Goal: Task Accomplishment & Management: Manage account settings

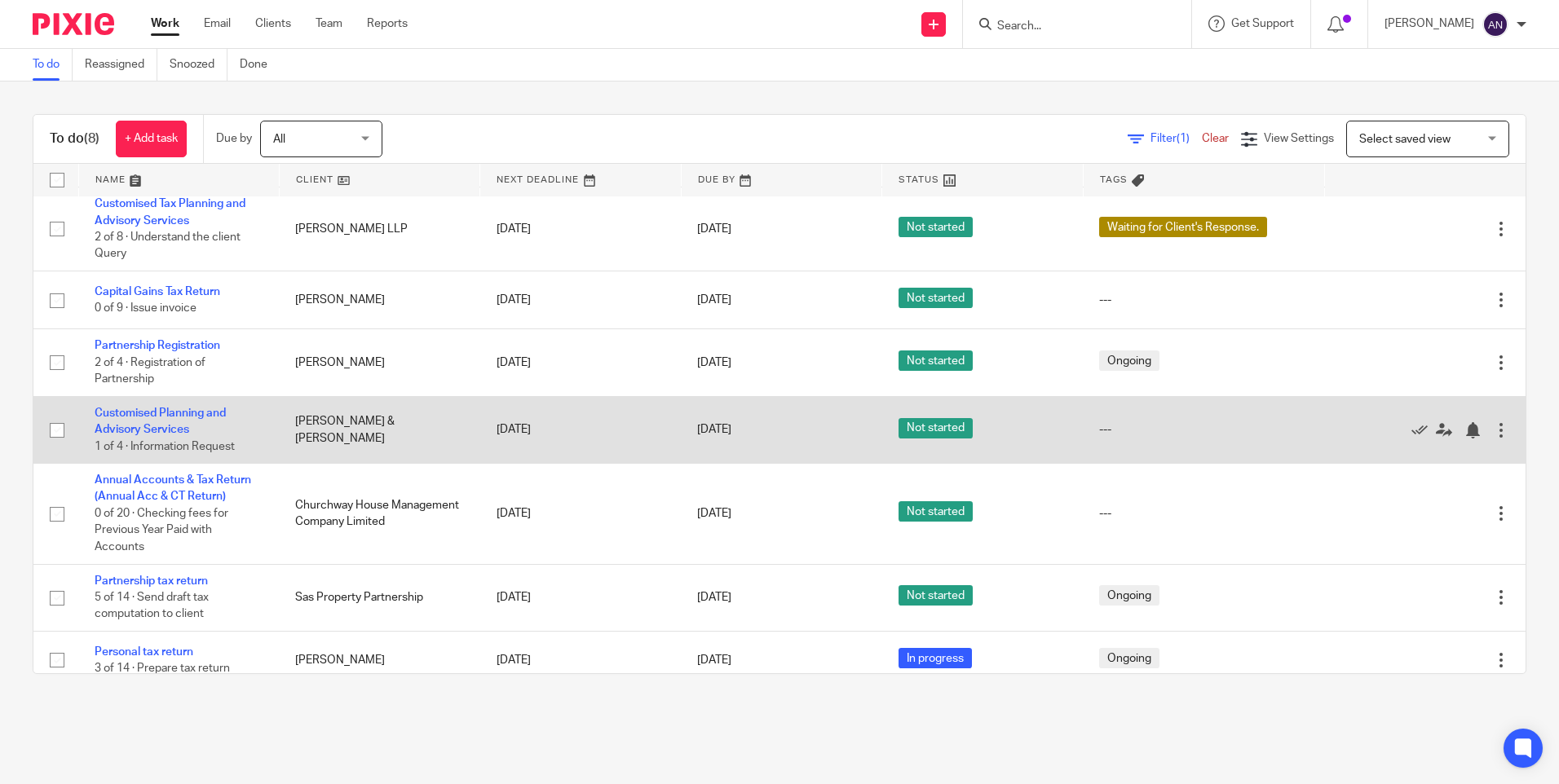
scroll to position [109, 0]
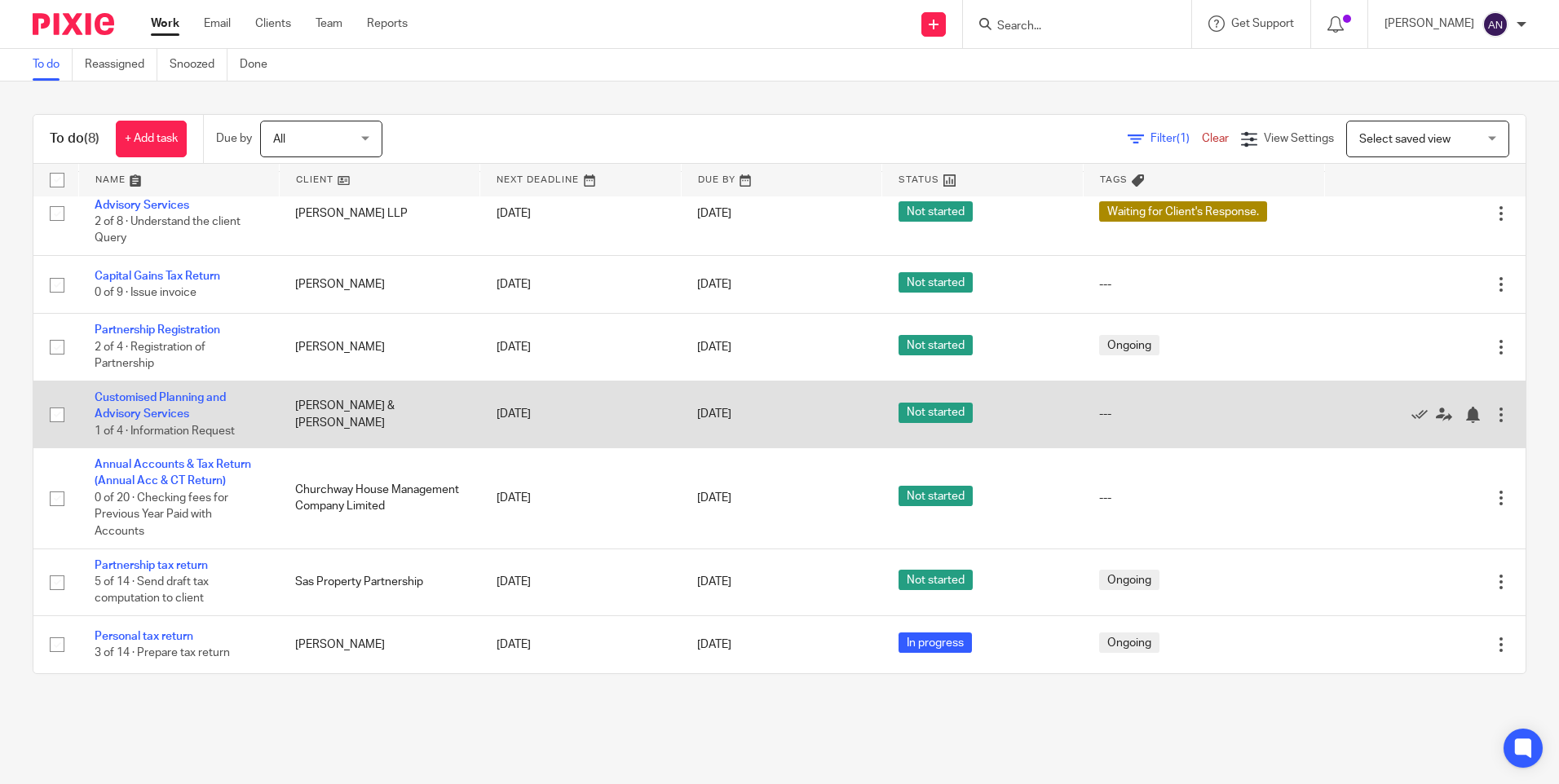
click at [153, 405] on td "Customised Planning and Advisory Services 1 of 4 · Information Request" at bounding box center [179, 414] width 201 height 67
click at [156, 398] on link "Customised Planning and Advisory Services" at bounding box center [160, 405] width 131 height 28
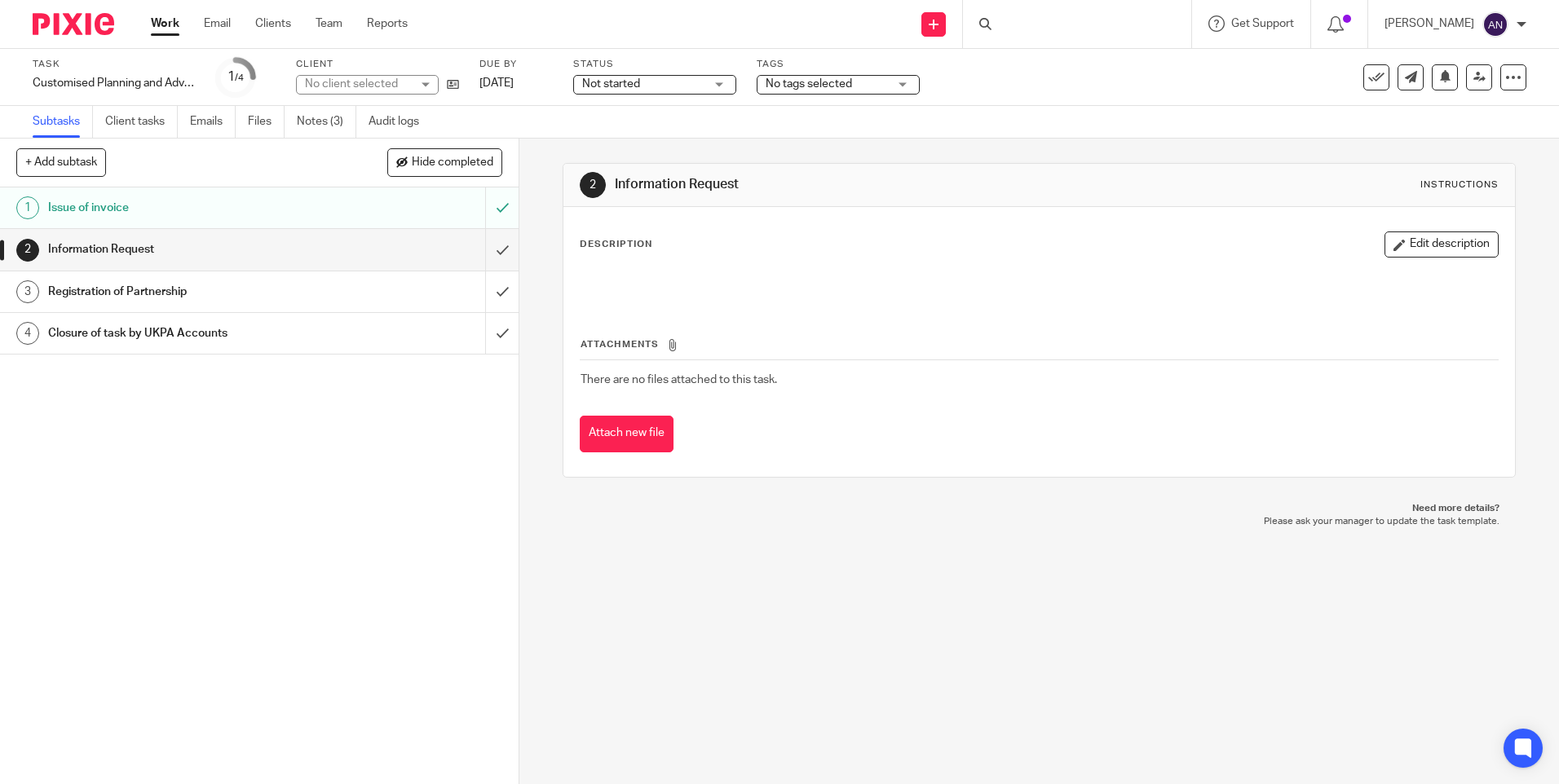
click at [787, 83] on span "No tags selected" at bounding box center [809, 83] width 86 height 12
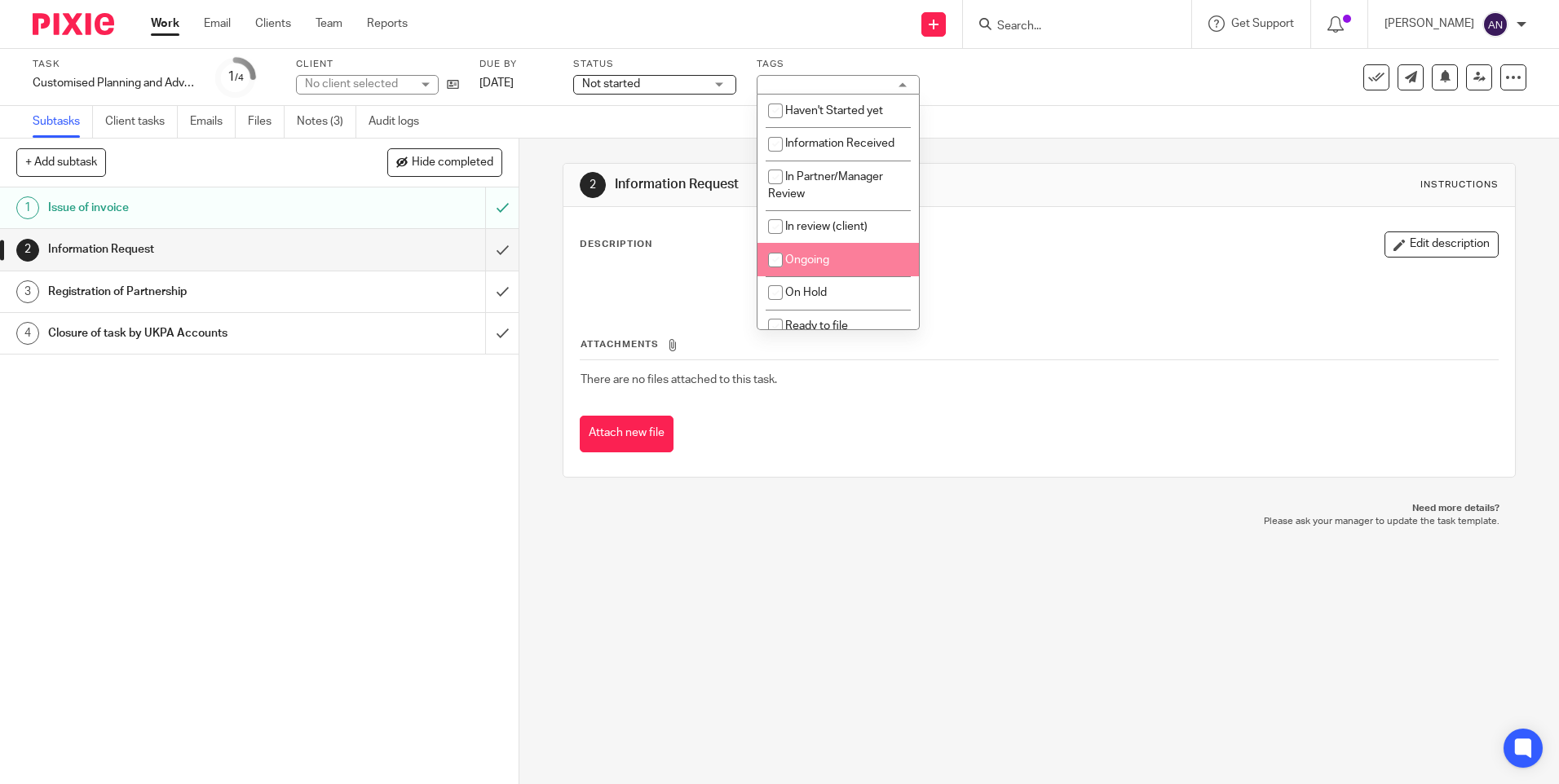
click at [800, 258] on span "Ongoing" at bounding box center [807, 259] width 44 height 12
checkbox input "true"
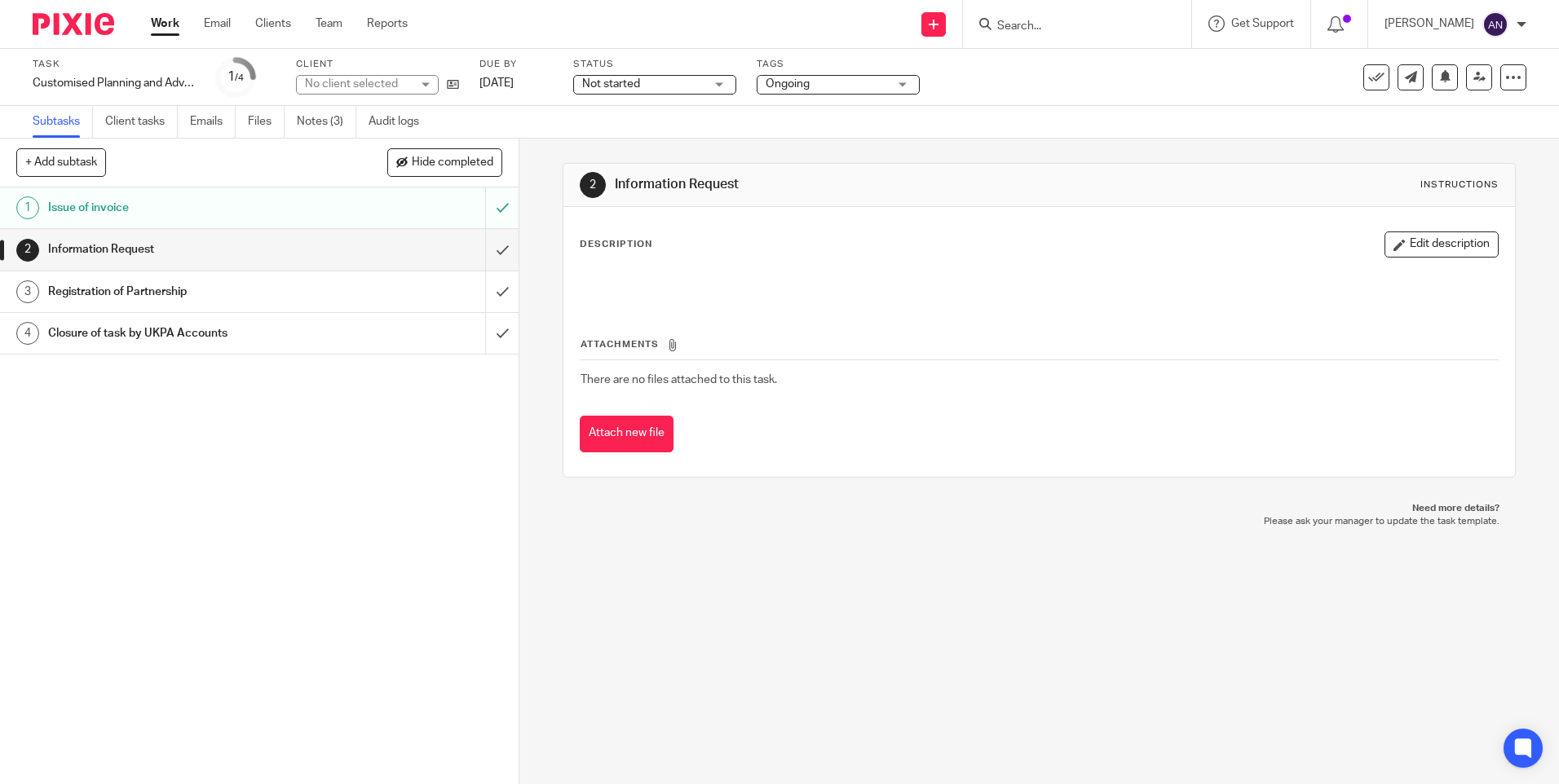
click at [687, 91] on span "Not started" at bounding box center [644, 83] width 122 height 17
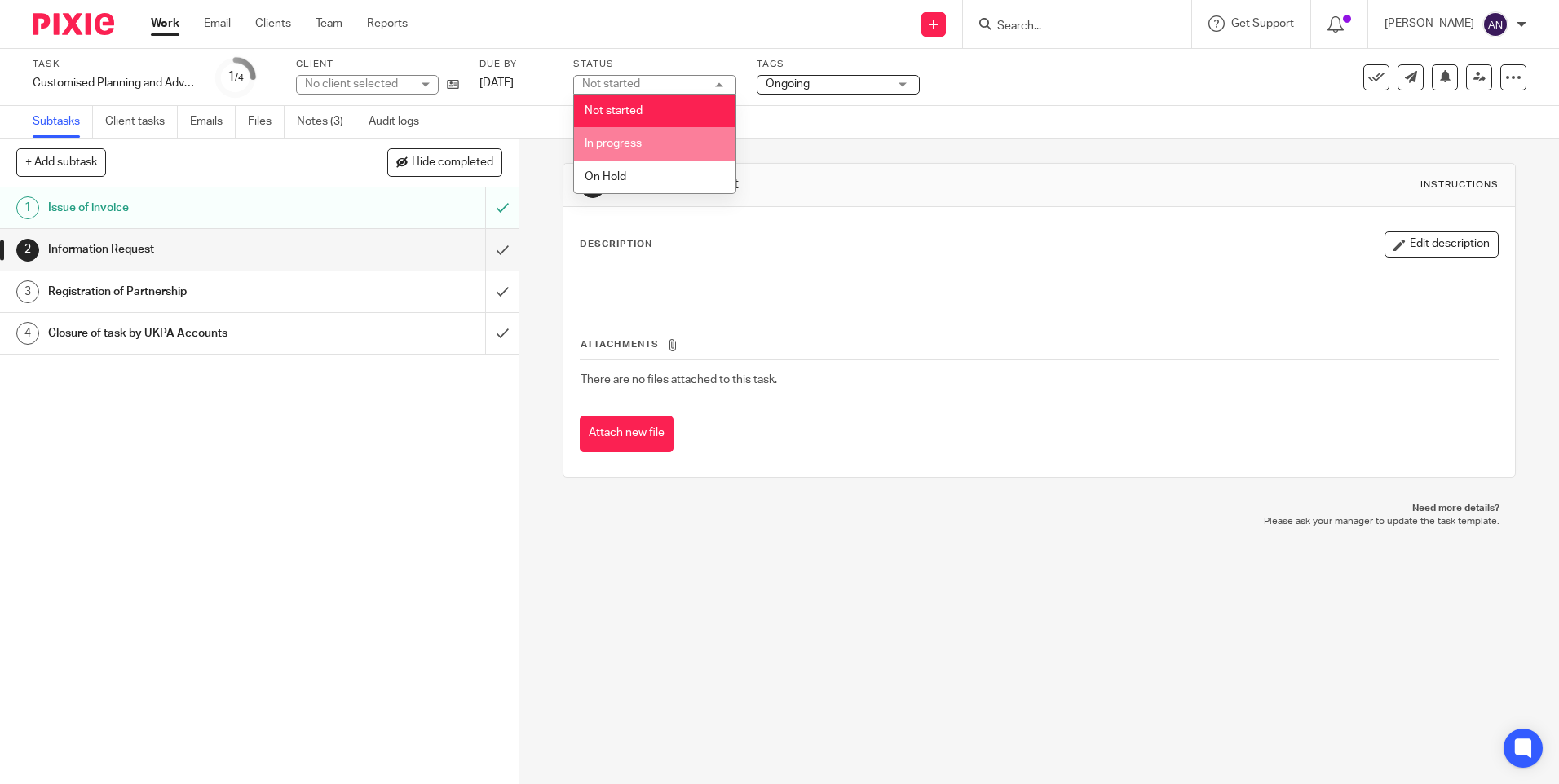
click at [679, 144] on li "In progress" at bounding box center [655, 144] width 162 height 33
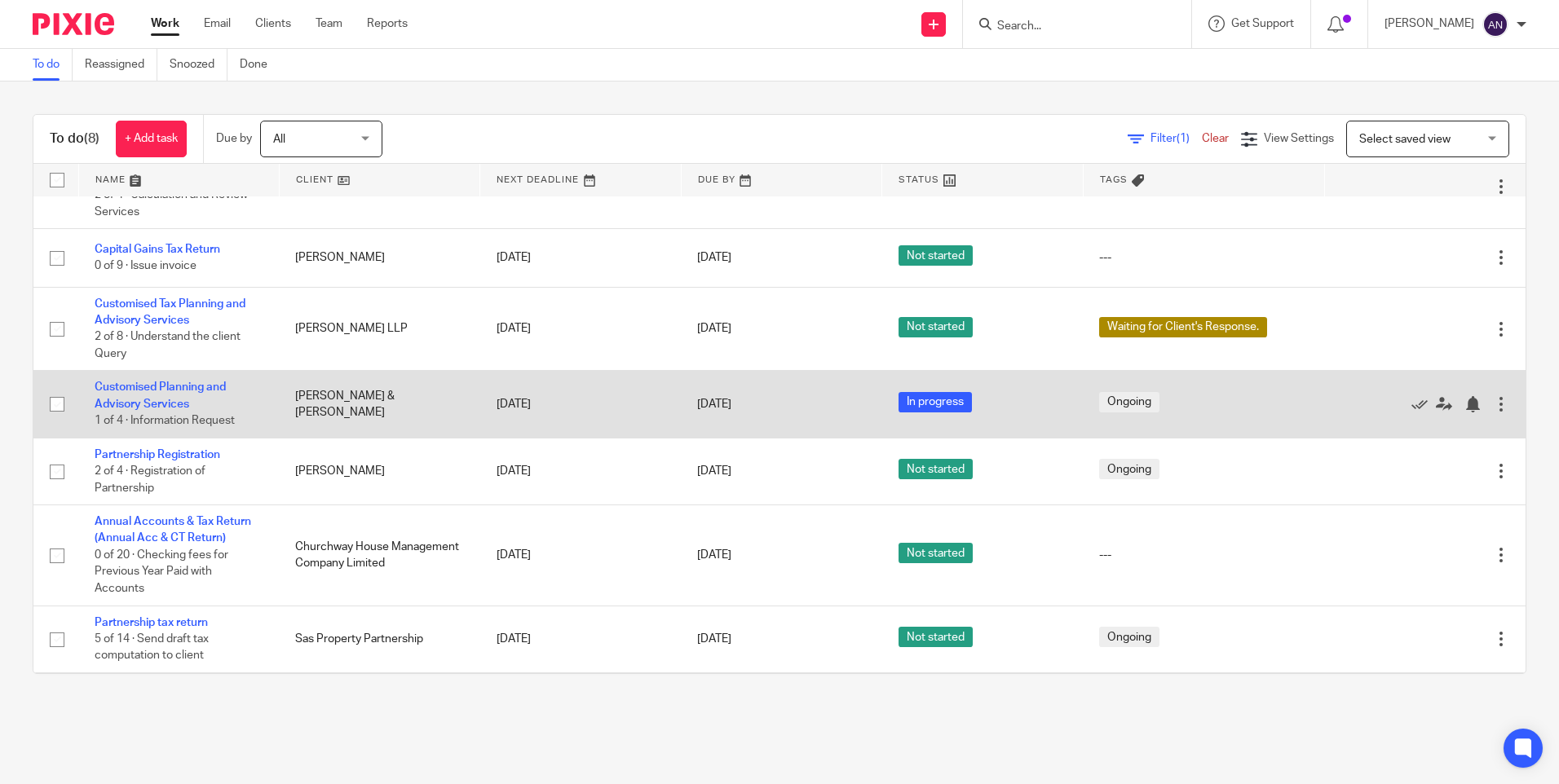
scroll to position [109, 0]
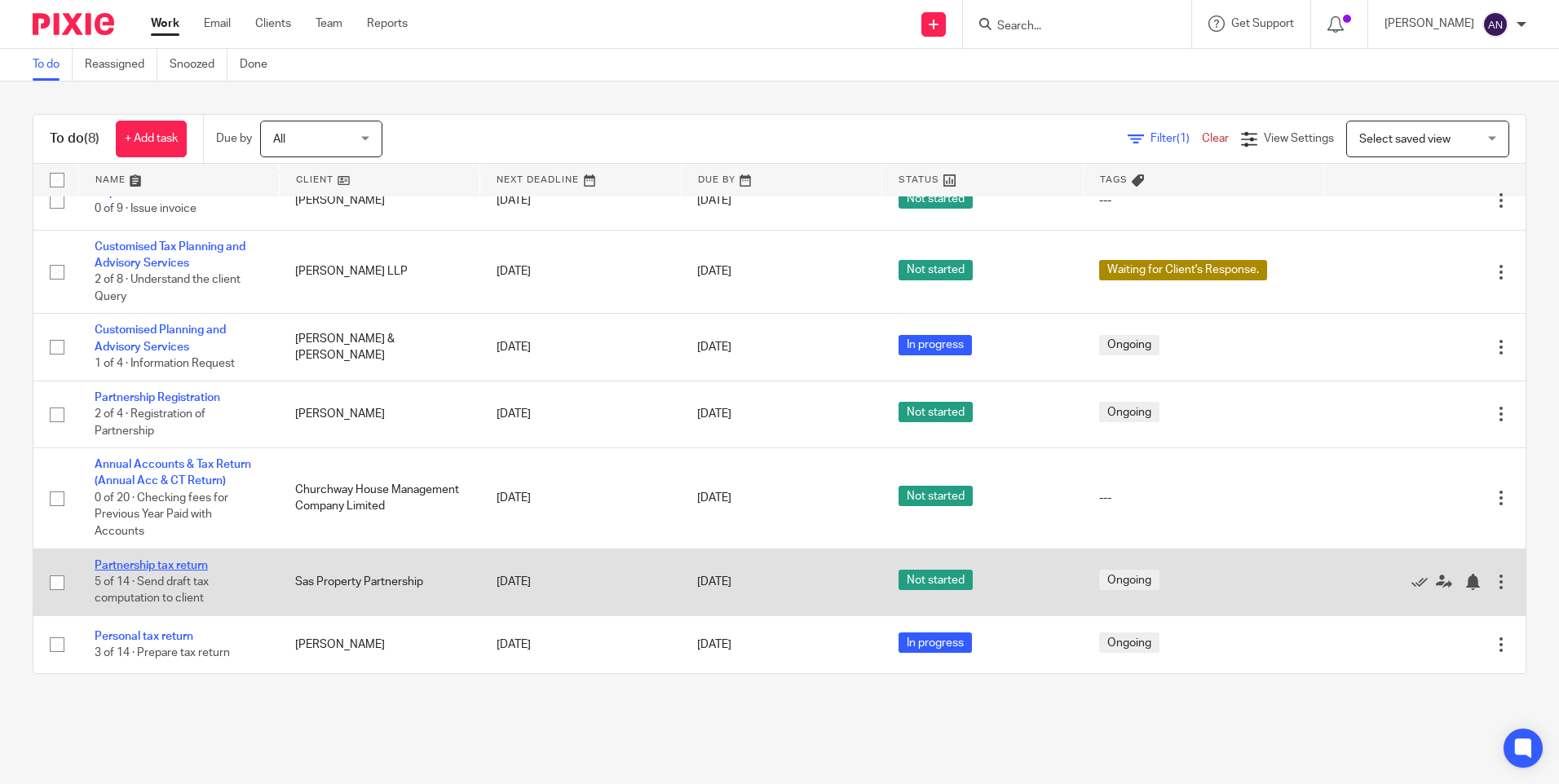
click at [180, 564] on link "Partnership tax return" at bounding box center [151, 565] width 113 height 12
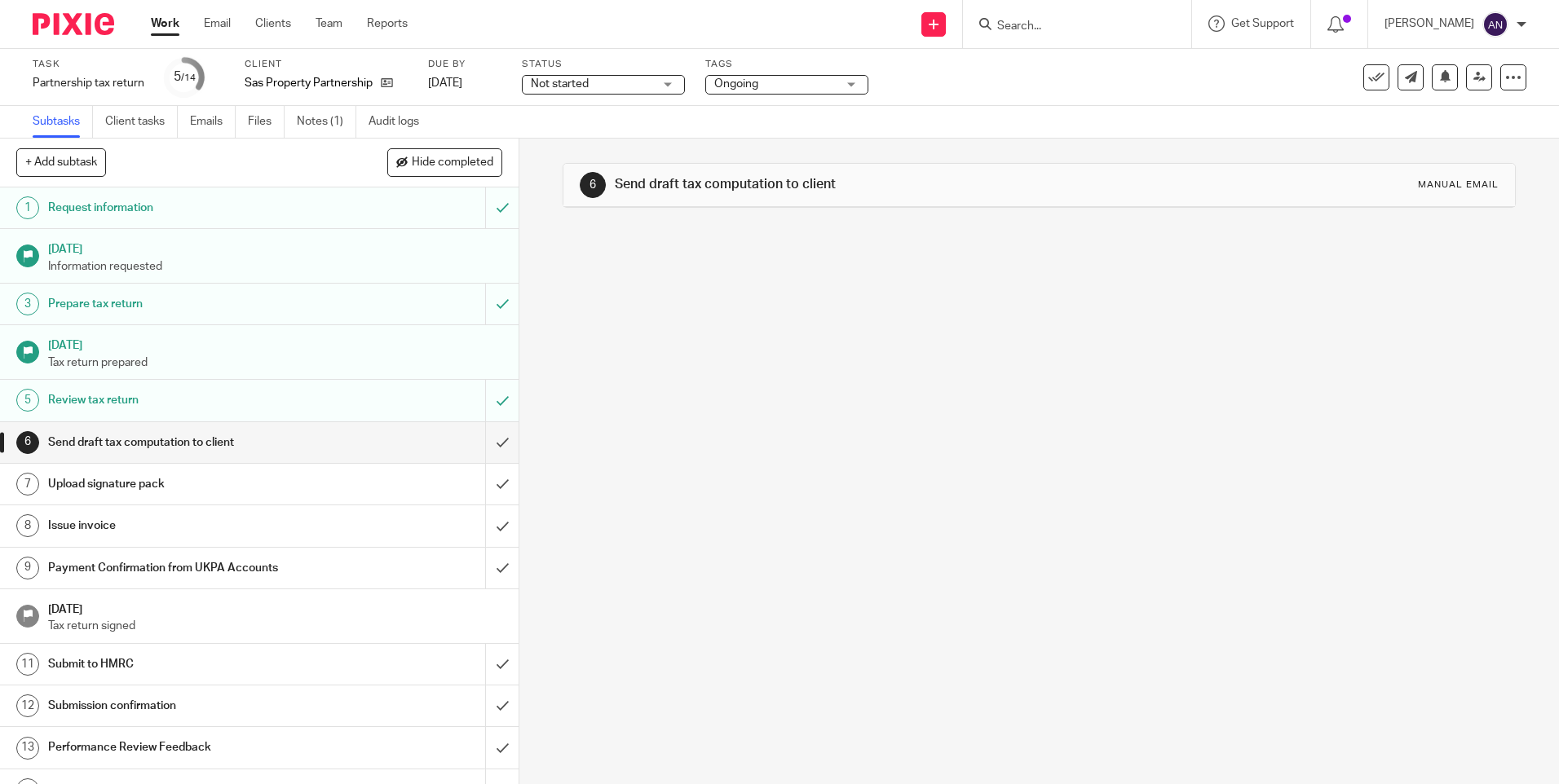
click at [736, 83] on span "Ongoing" at bounding box center [736, 83] width 44 height 12
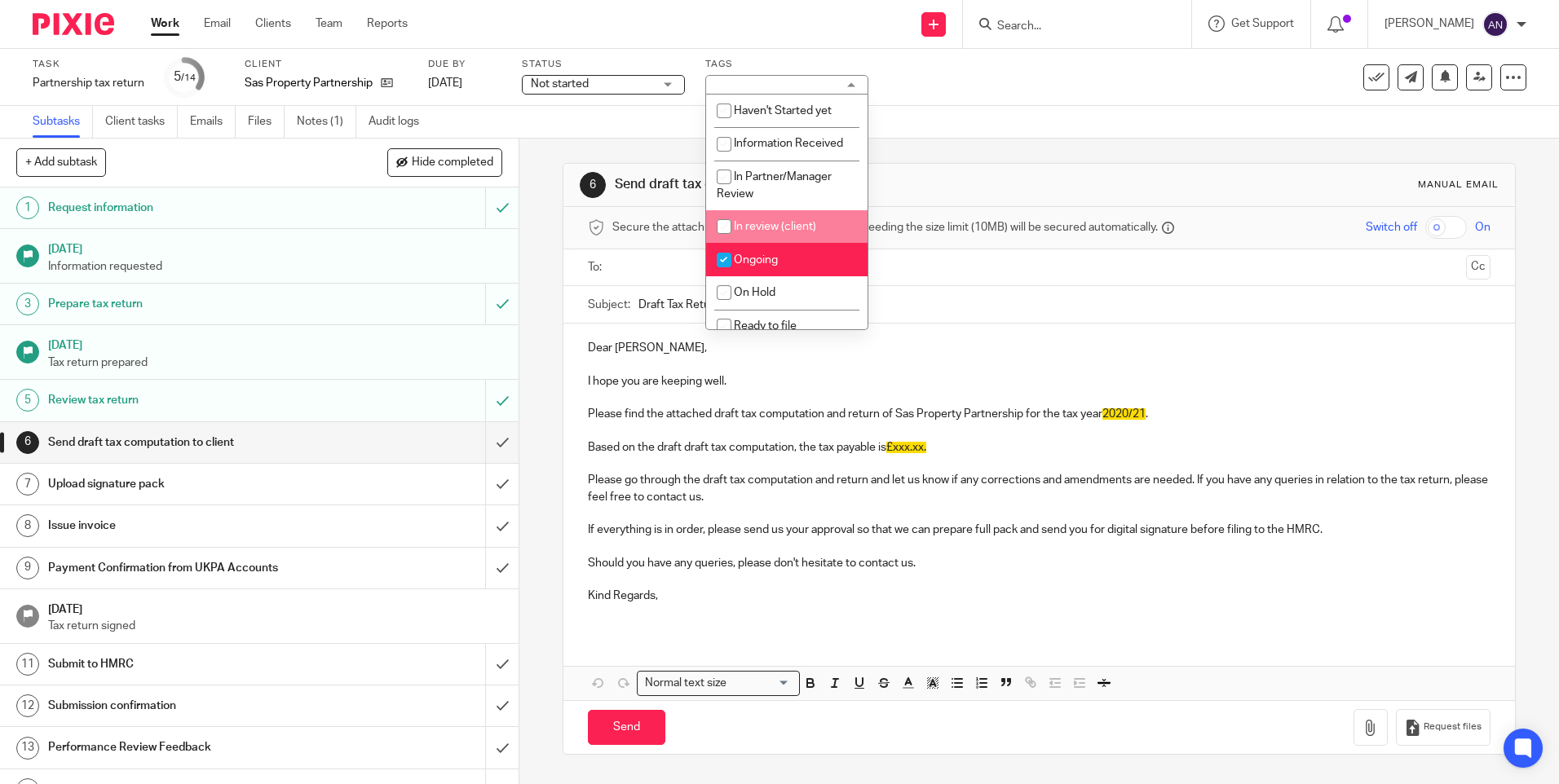
click at [758, 222] on span "In review (client)" at bounding box center [775, 226] width 83 height 12
checkbox input "true"
click at [644, 86] on span "Not started" at bounding box center [591, 83] width 122 height 17
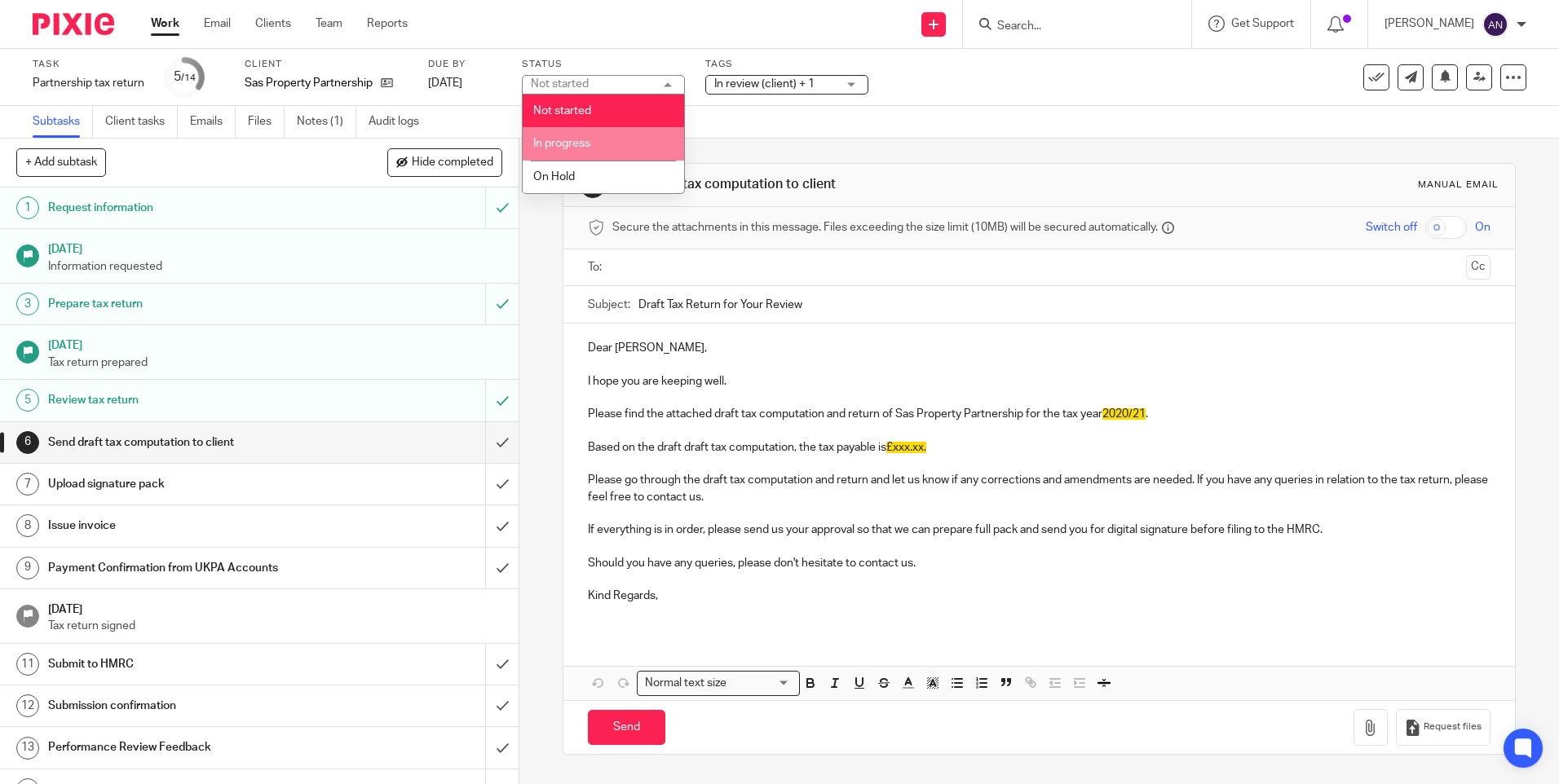
click at [646, 147] on li "In progress" at bounding box center [603, 144] width 162 height 33
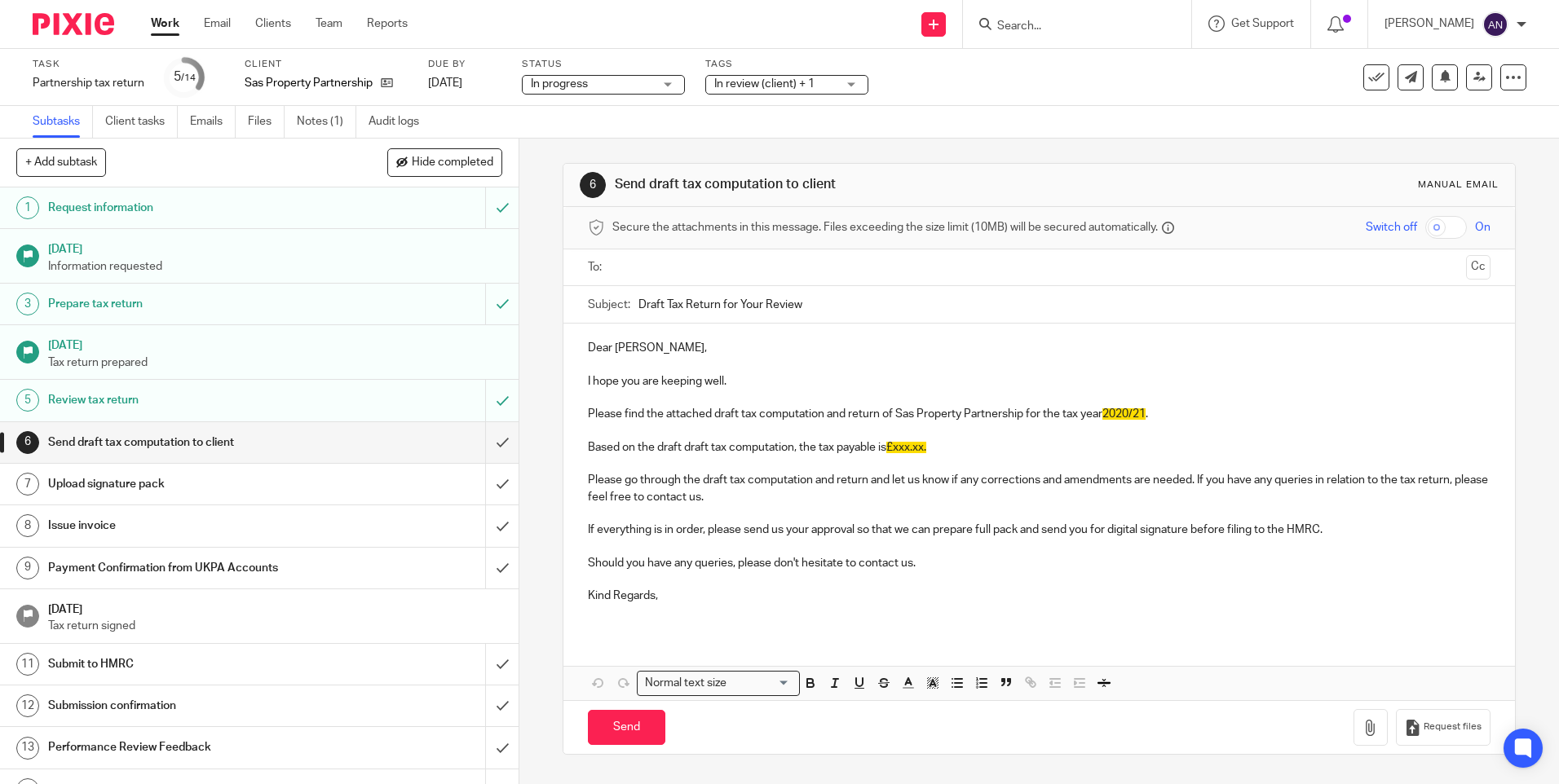
click at [165, 27] on link "Work" at bounding box center [165, 23] width 29 height 16
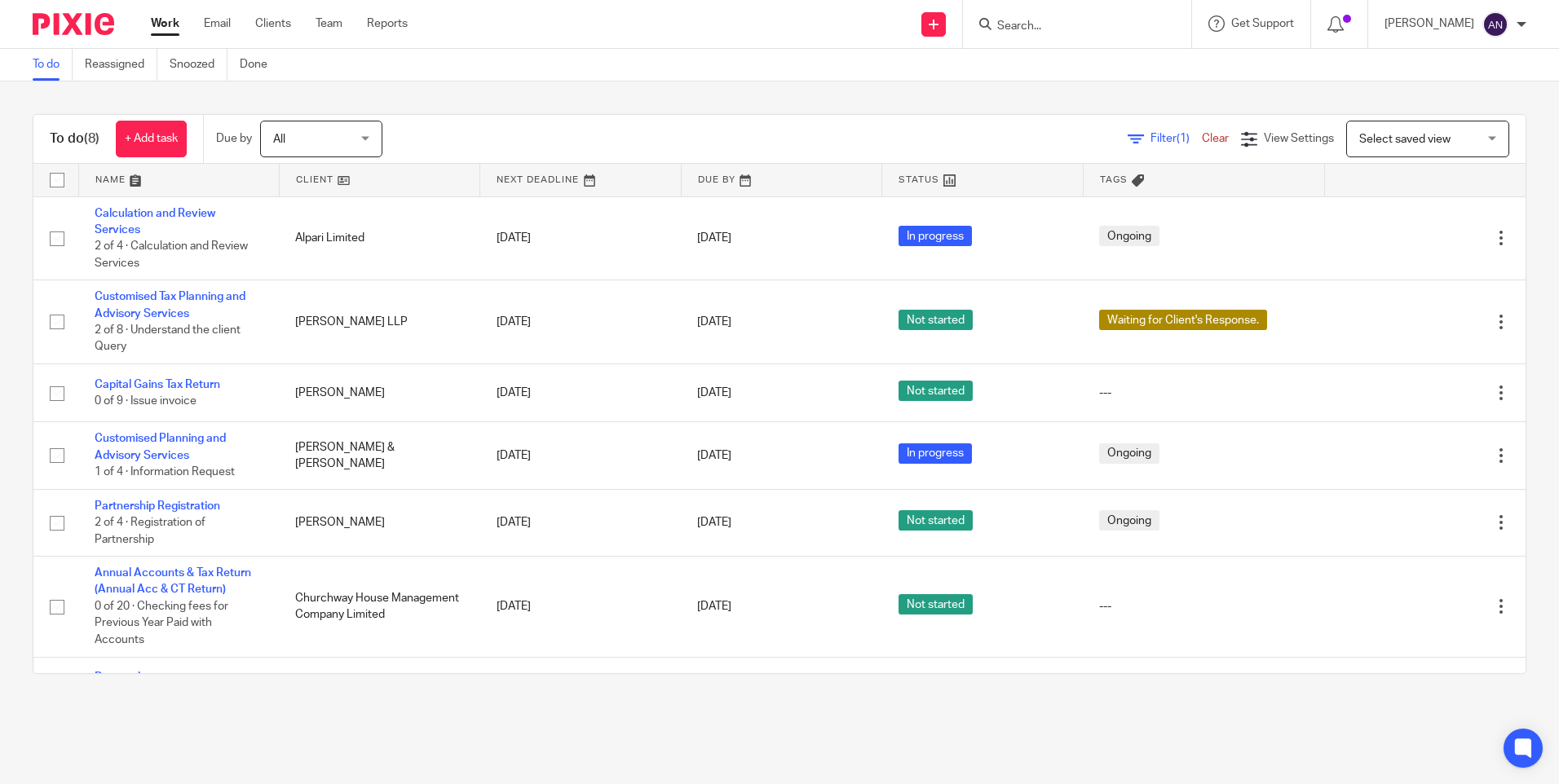
scroll to position [109, 0]
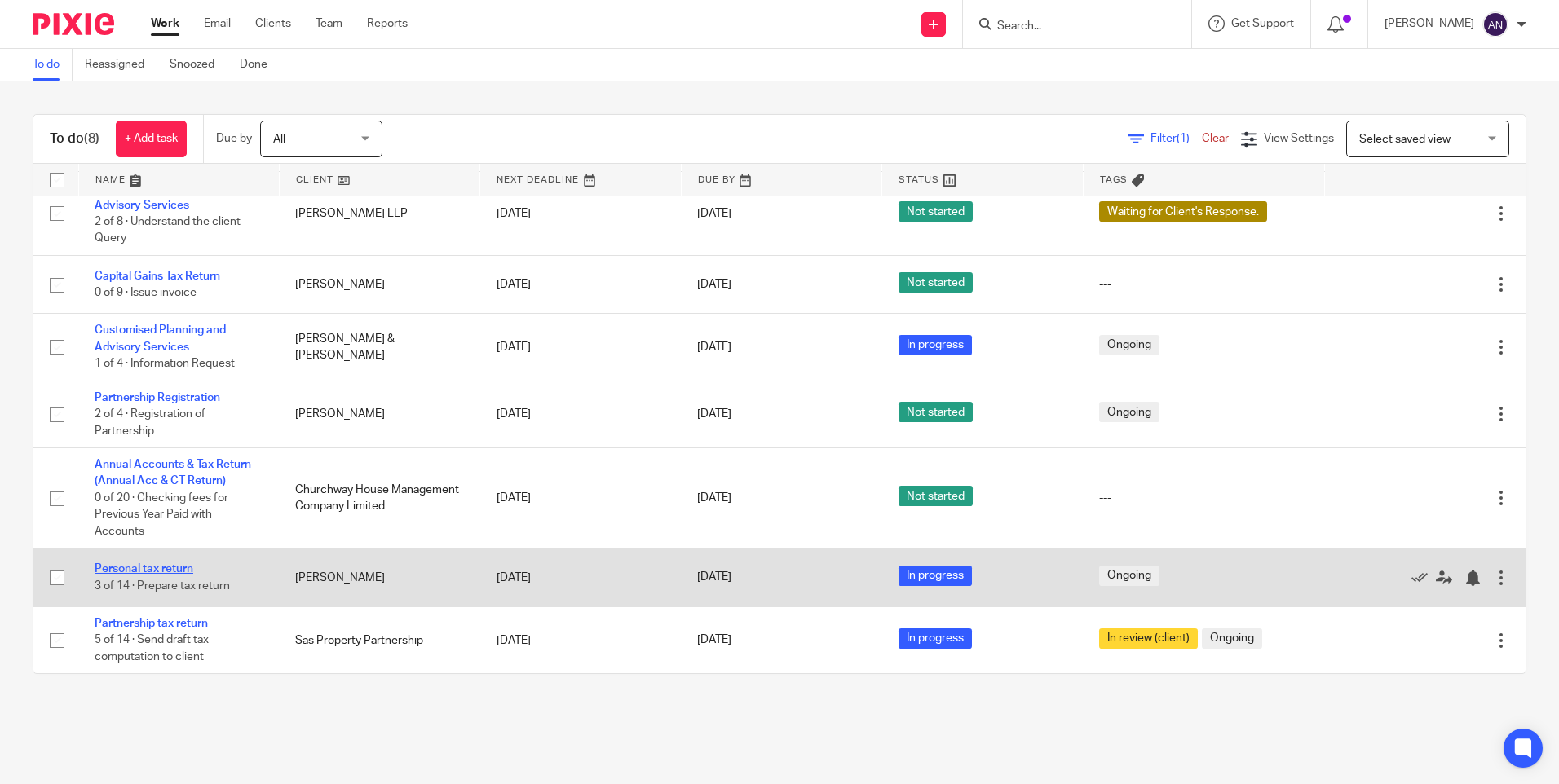
click at [182, 567] on link "Personal tax return" at bounding box center [144, 569] width 99 height 12
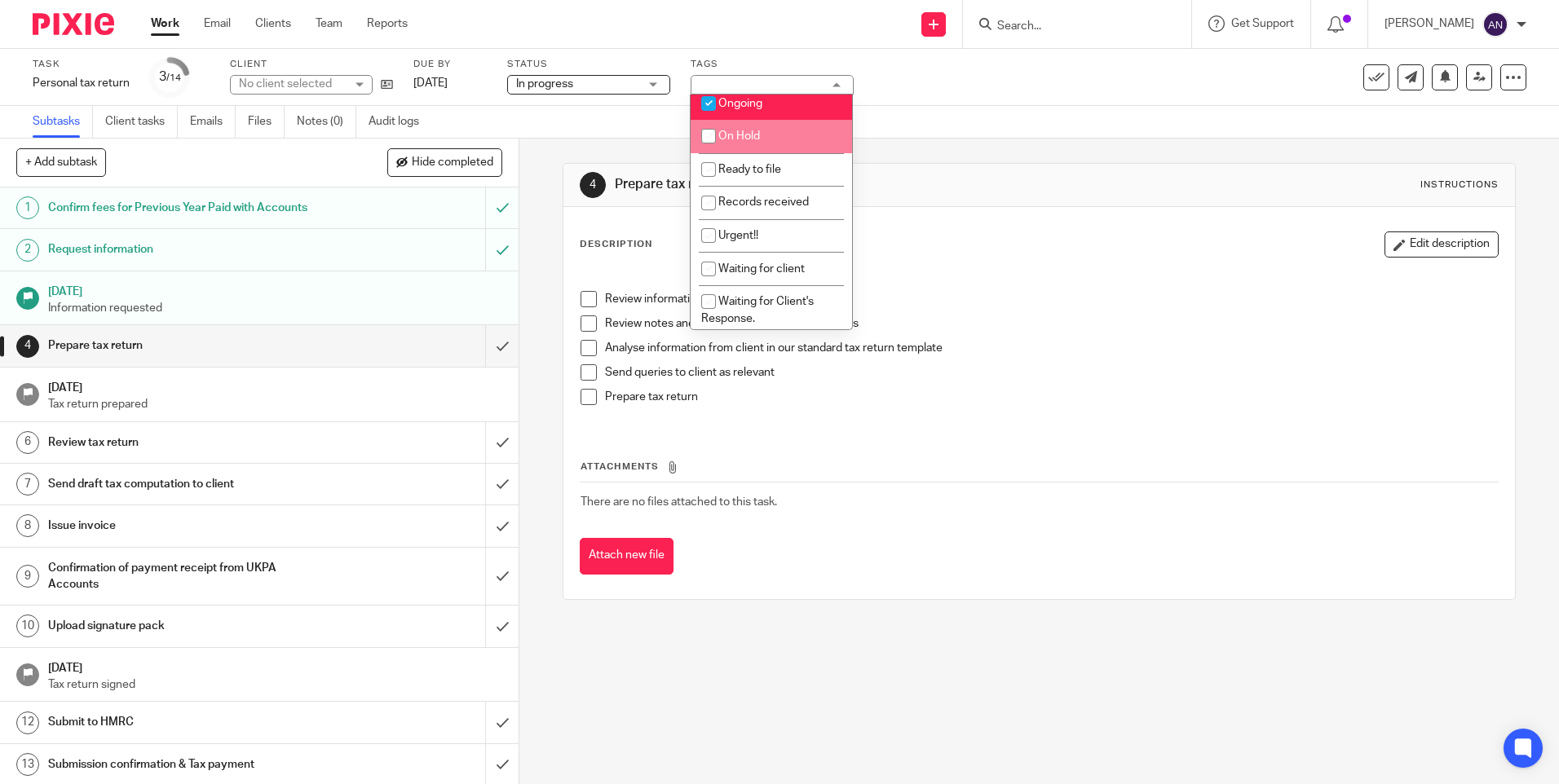
scroll to position [163, 0]
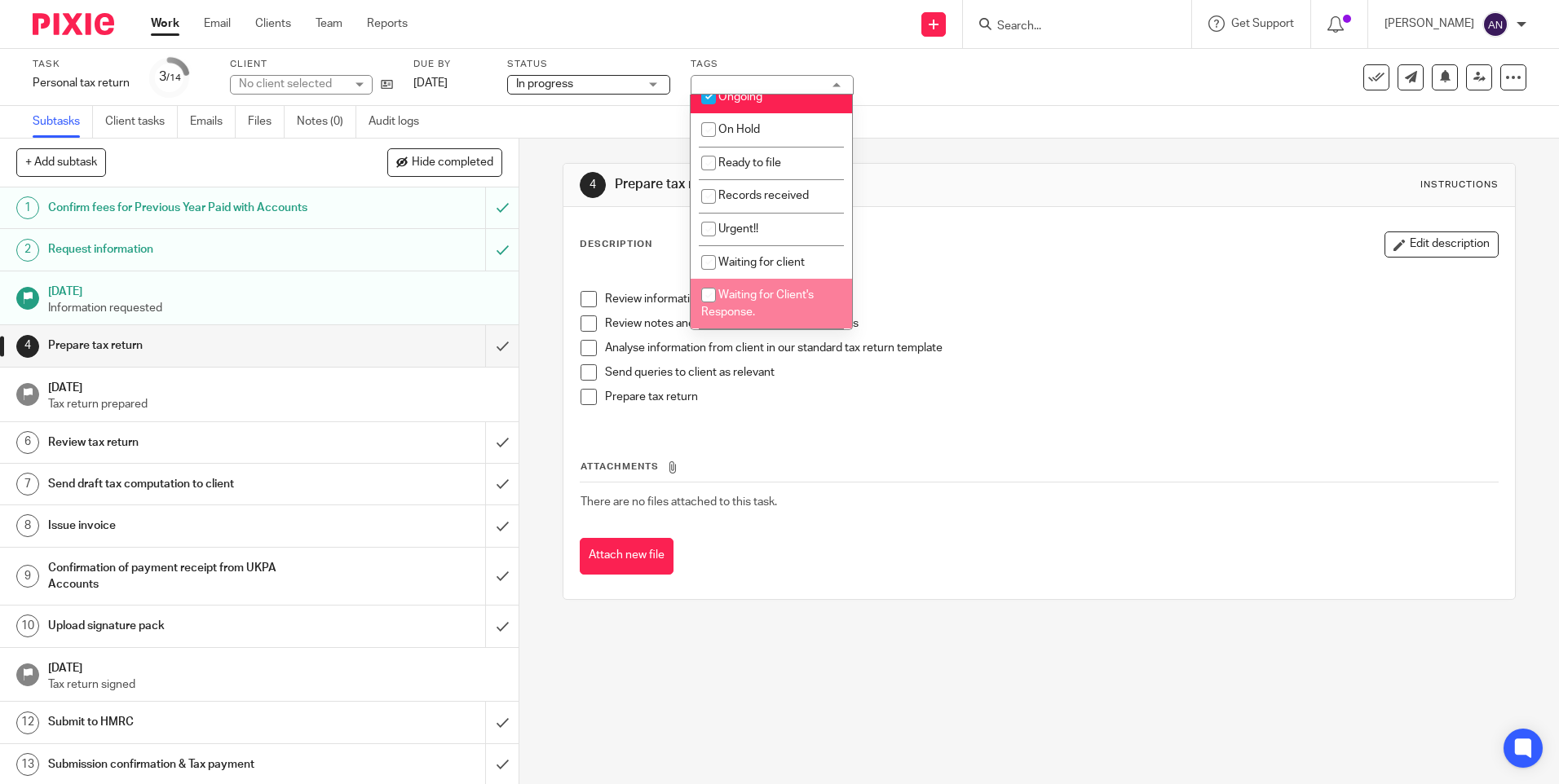
click at [777, 290] on span "Waiting for Client's Response." at bounding box center [757, 304] width 112 height 29
checkbox input "true"
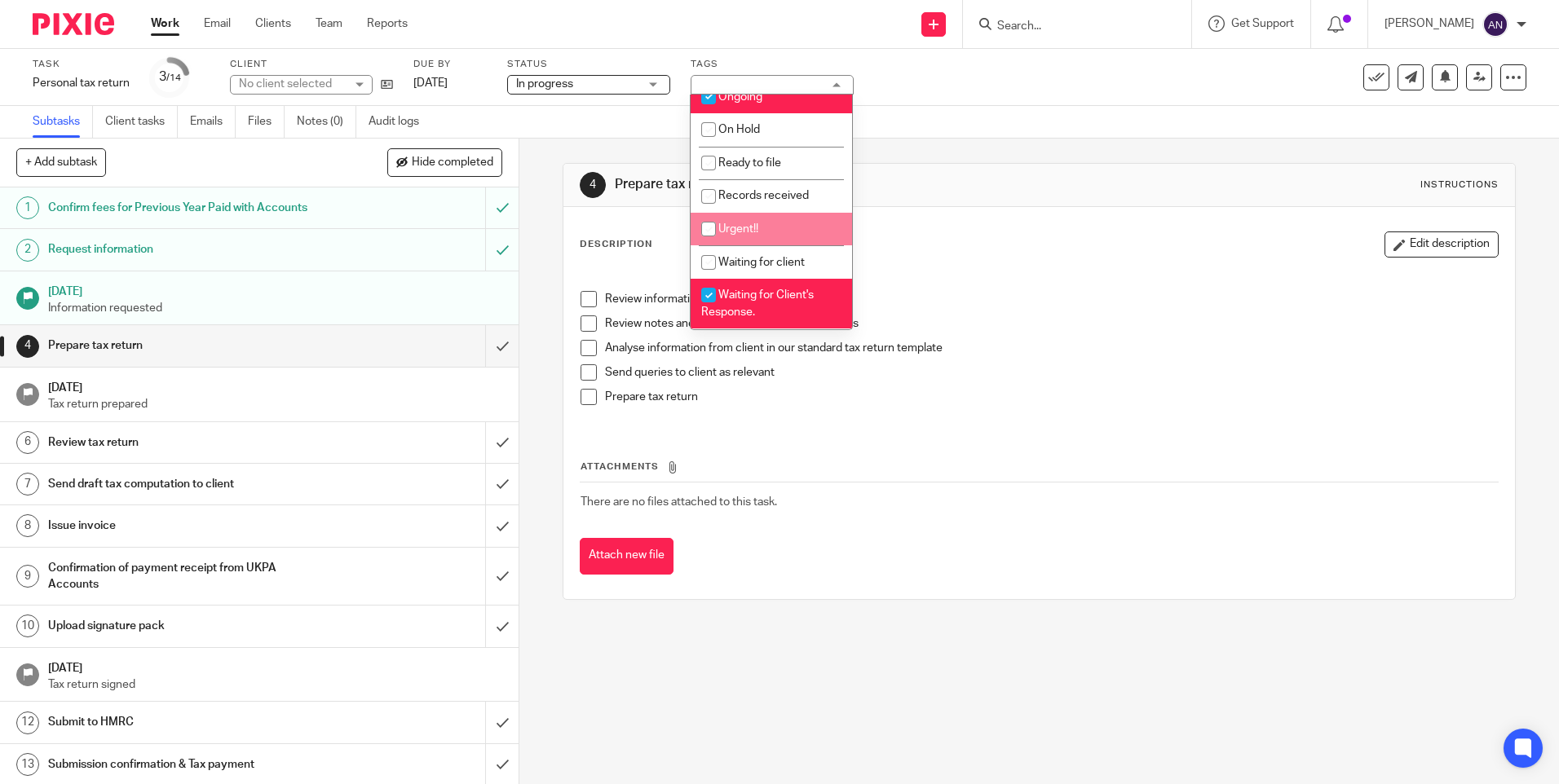
click at [641, 48] on div "Send new email Create task Add client Get Support Contact via email Check our d…" at bounding box center [996, 24] width 1127 height 48
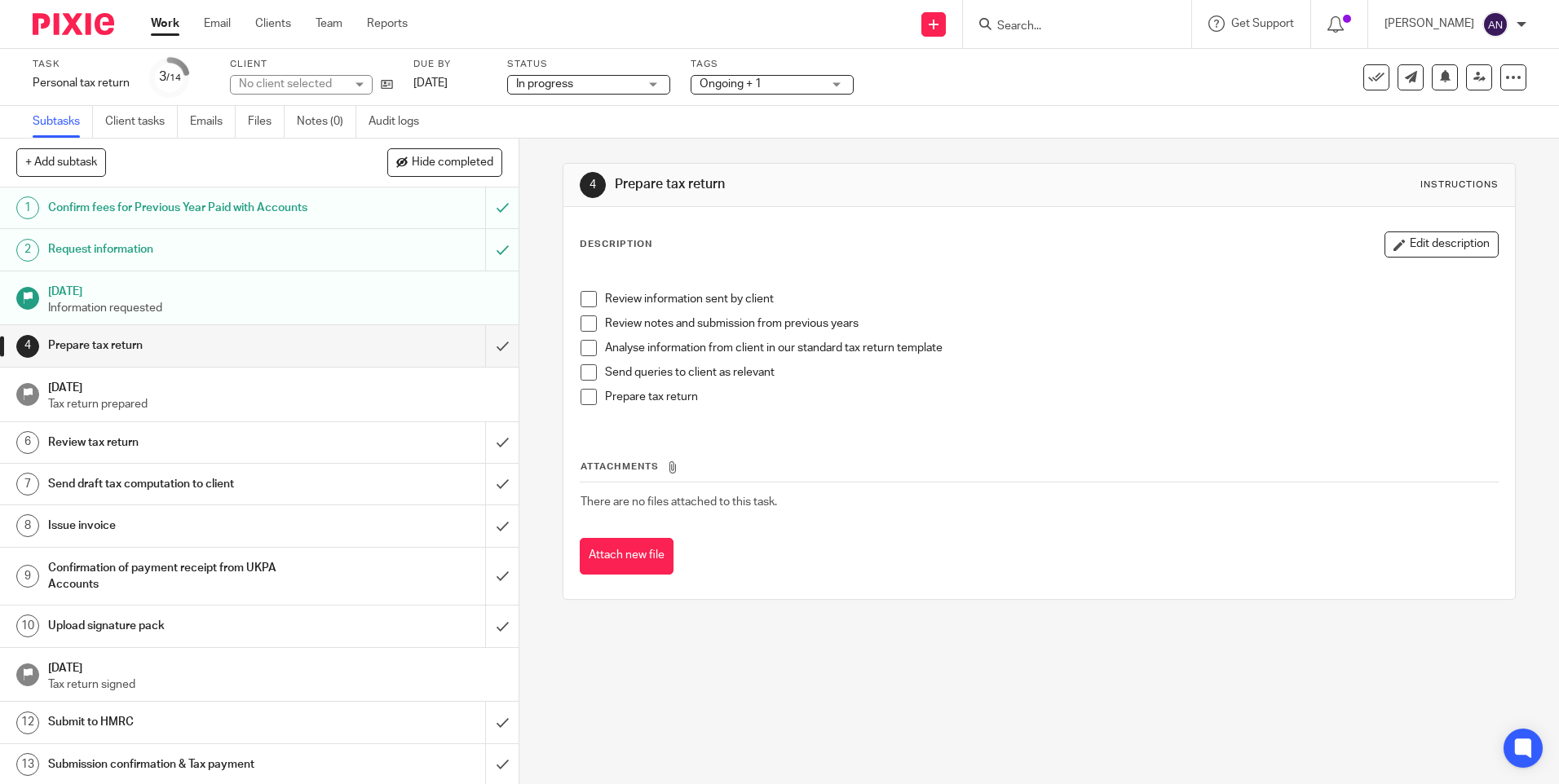
click at [154, 22] on link "Work" at bounding box center [165, 23] width 29 height 16
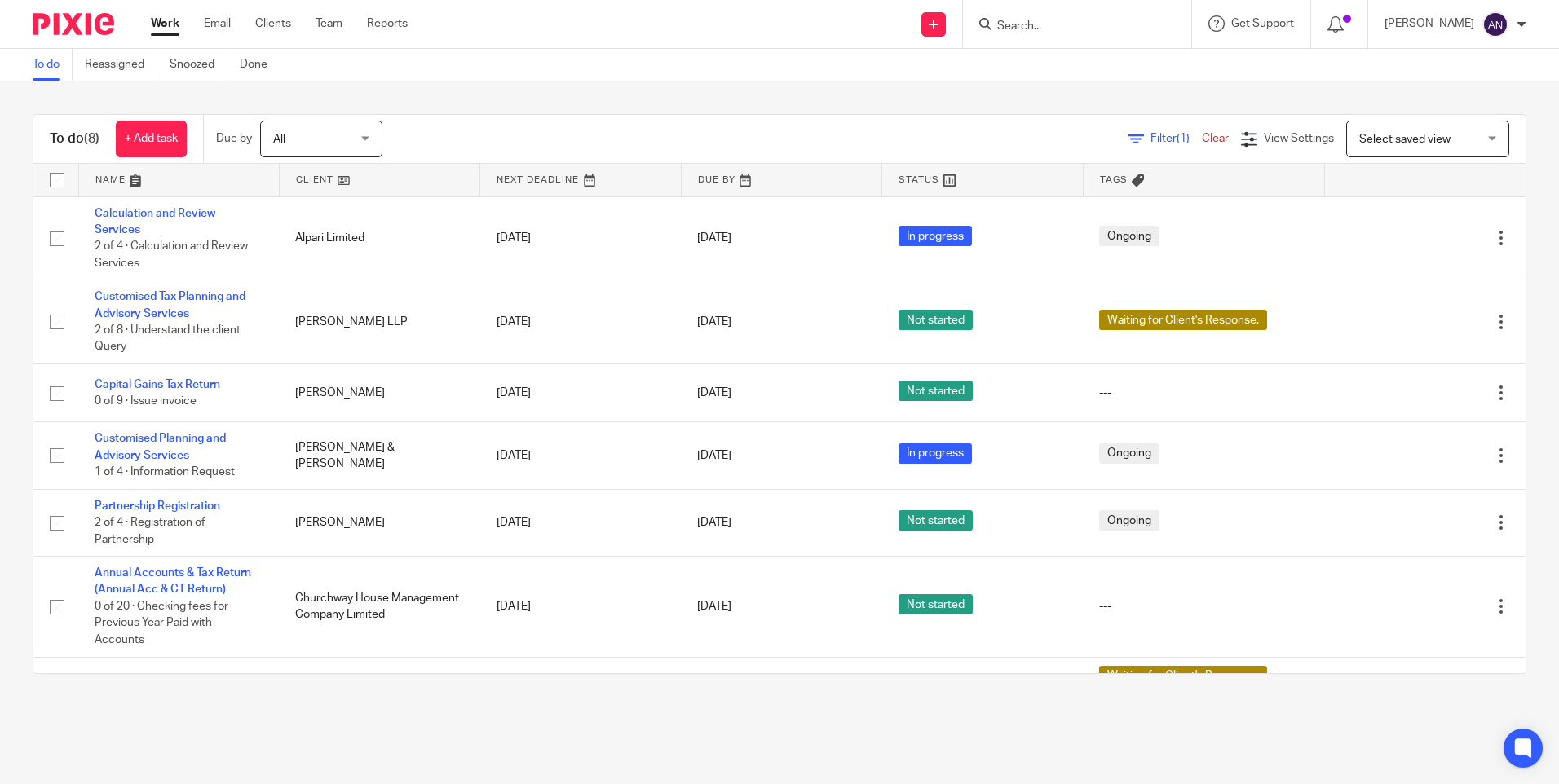
scroll to position [117, 0]
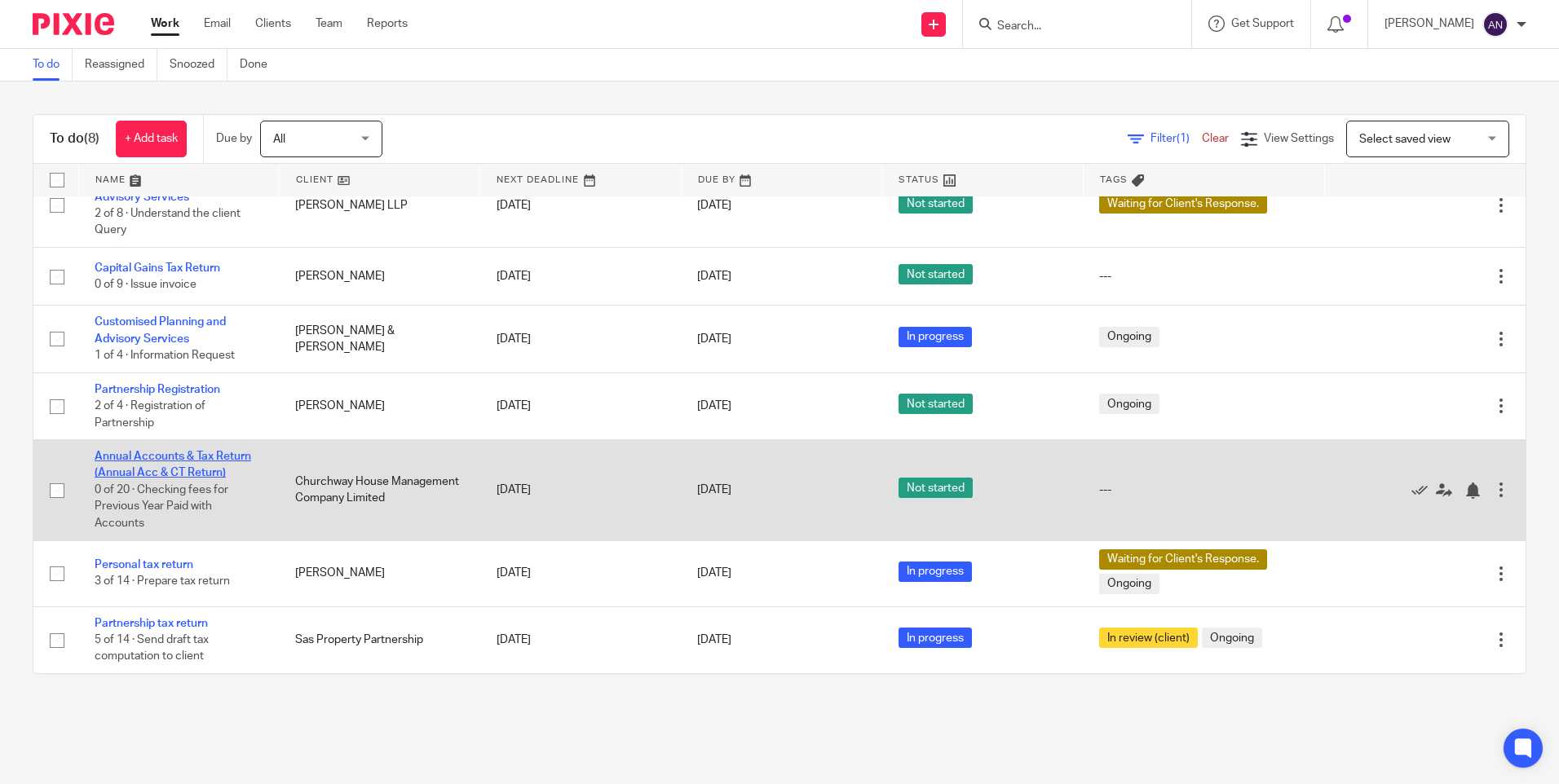
click at [154, 472] on link "Annual Accounts & Tax Return (Annual Acc & CT Return)" at bounding box center [172, 464] width 156 height 28
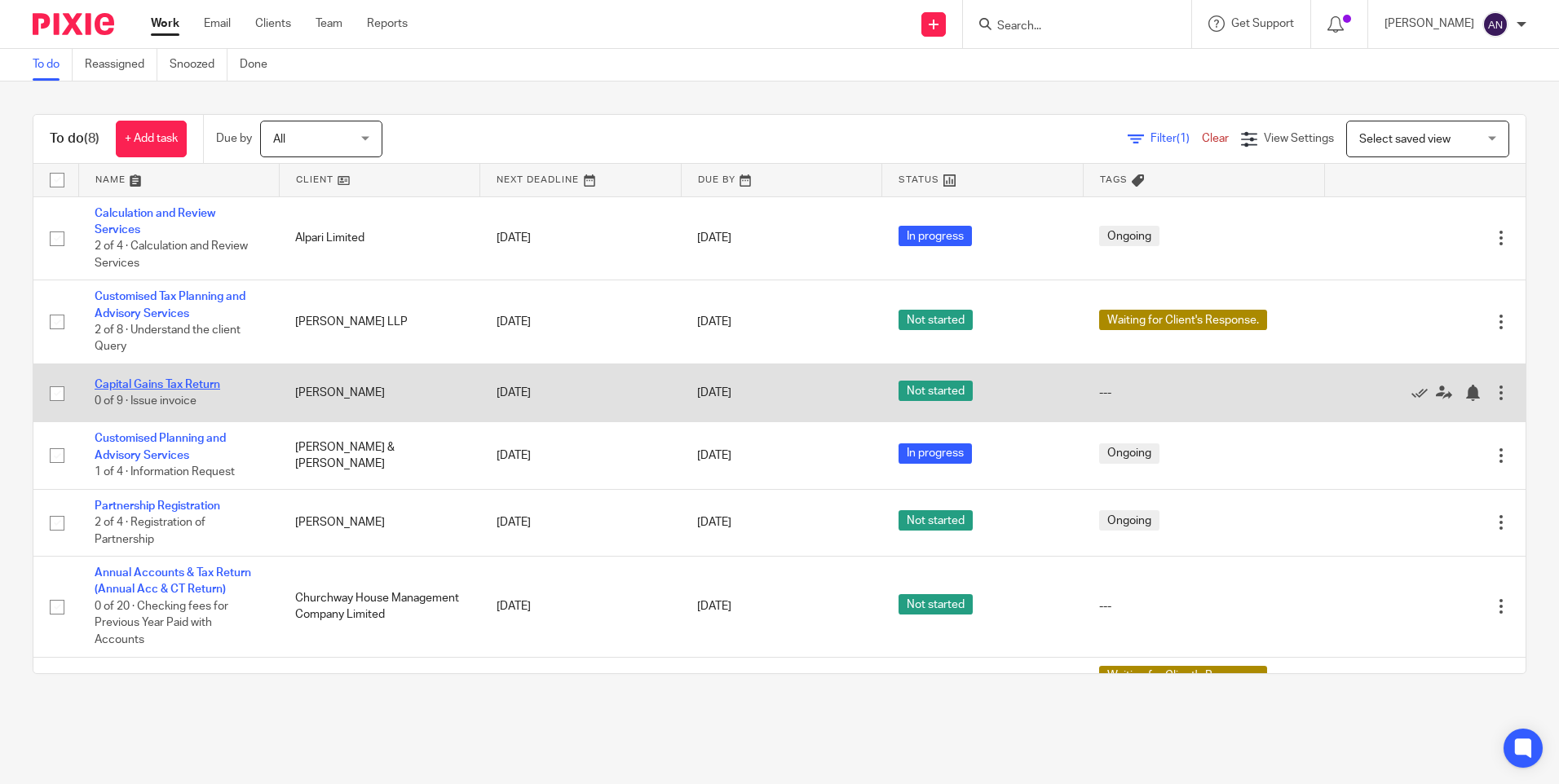
click at [185, 385] on link "Capital Gains Tax Return" at bounding box center [157, 384] width 126 height 12
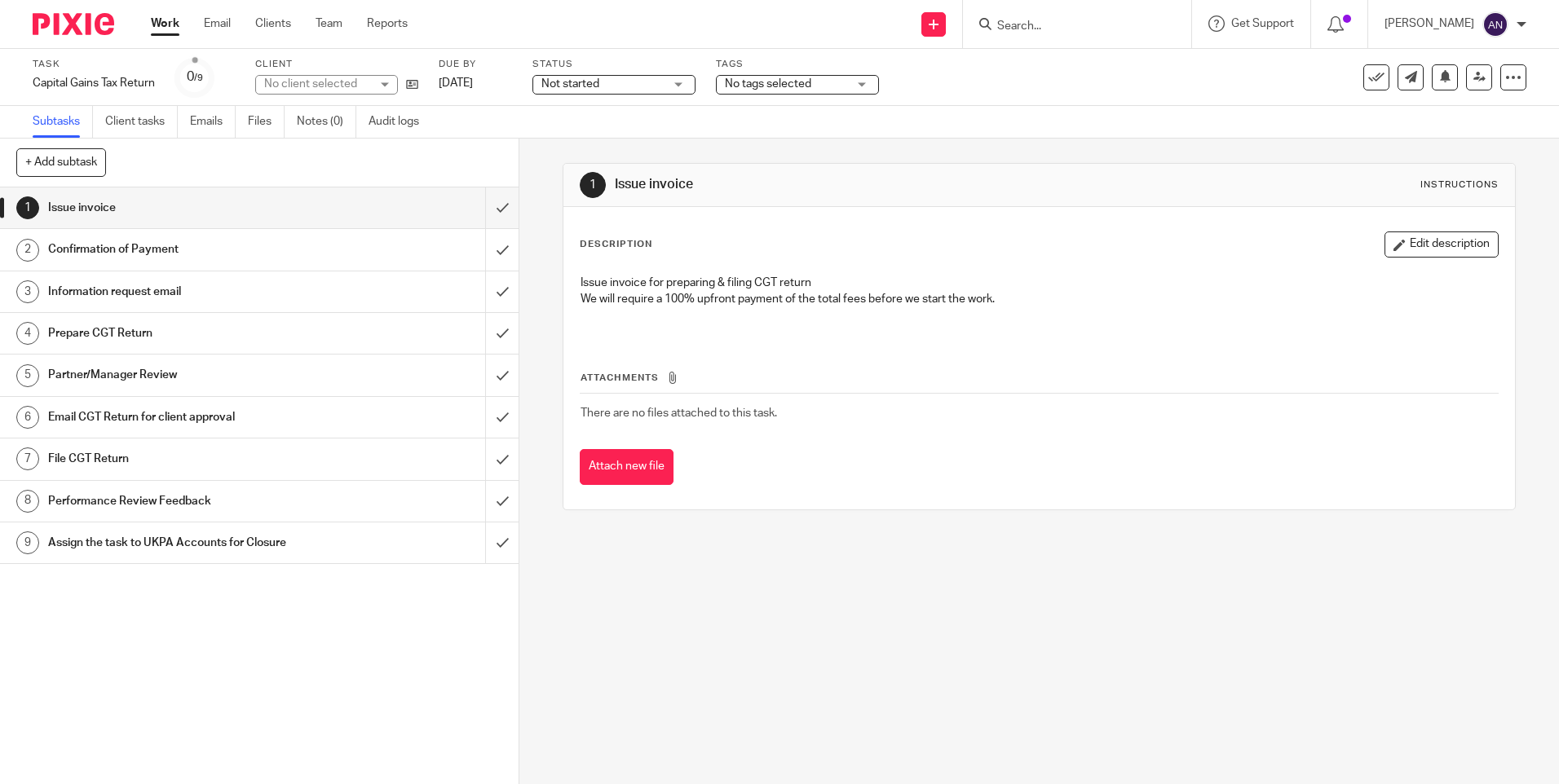
click at [593, 83] on span "Not started" at bounding box center [570, 83] width 58 height 12
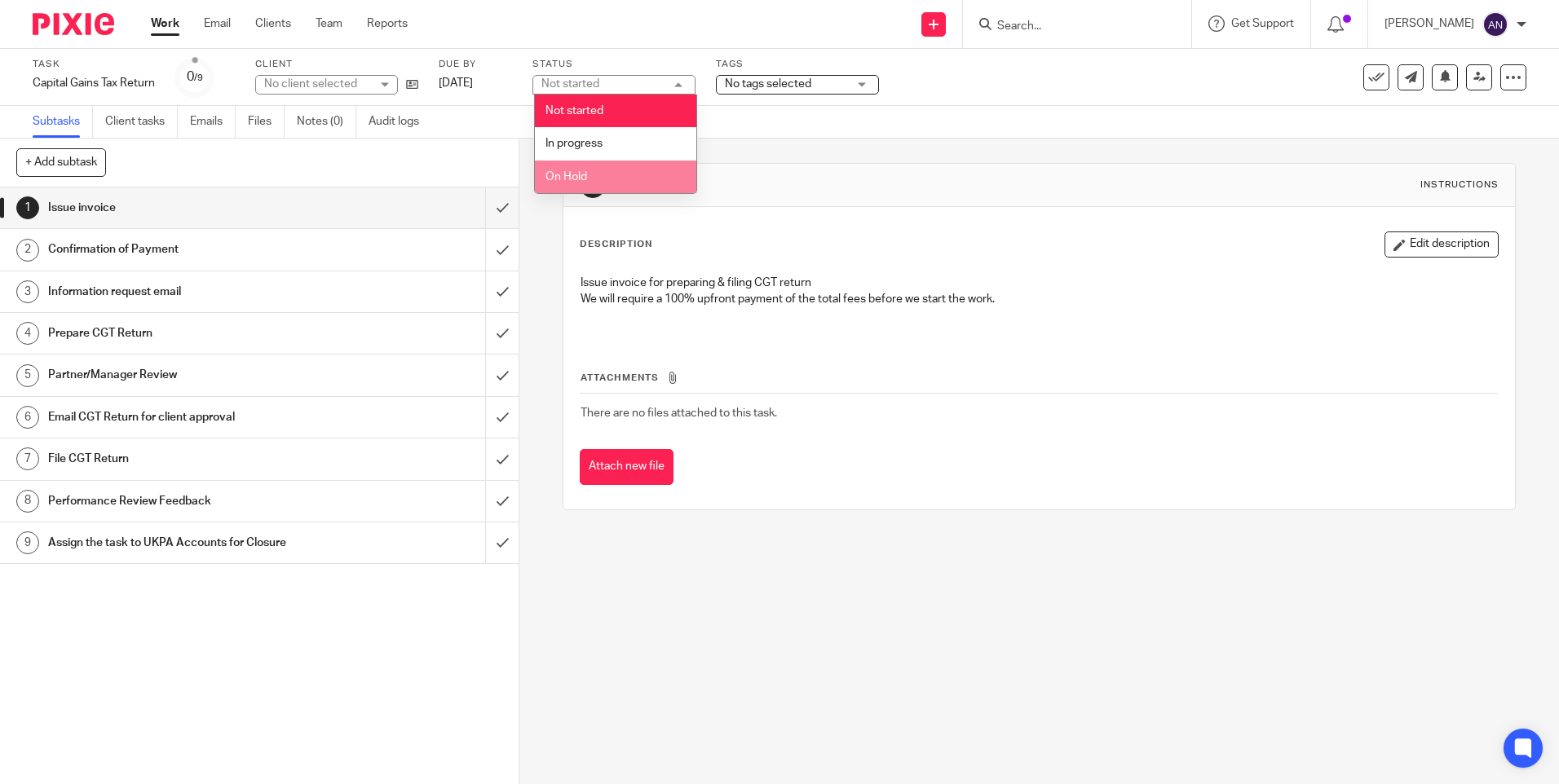
click at [619, 175] on li "On Hold" at bounding box center [616, 177] width 162 height 33
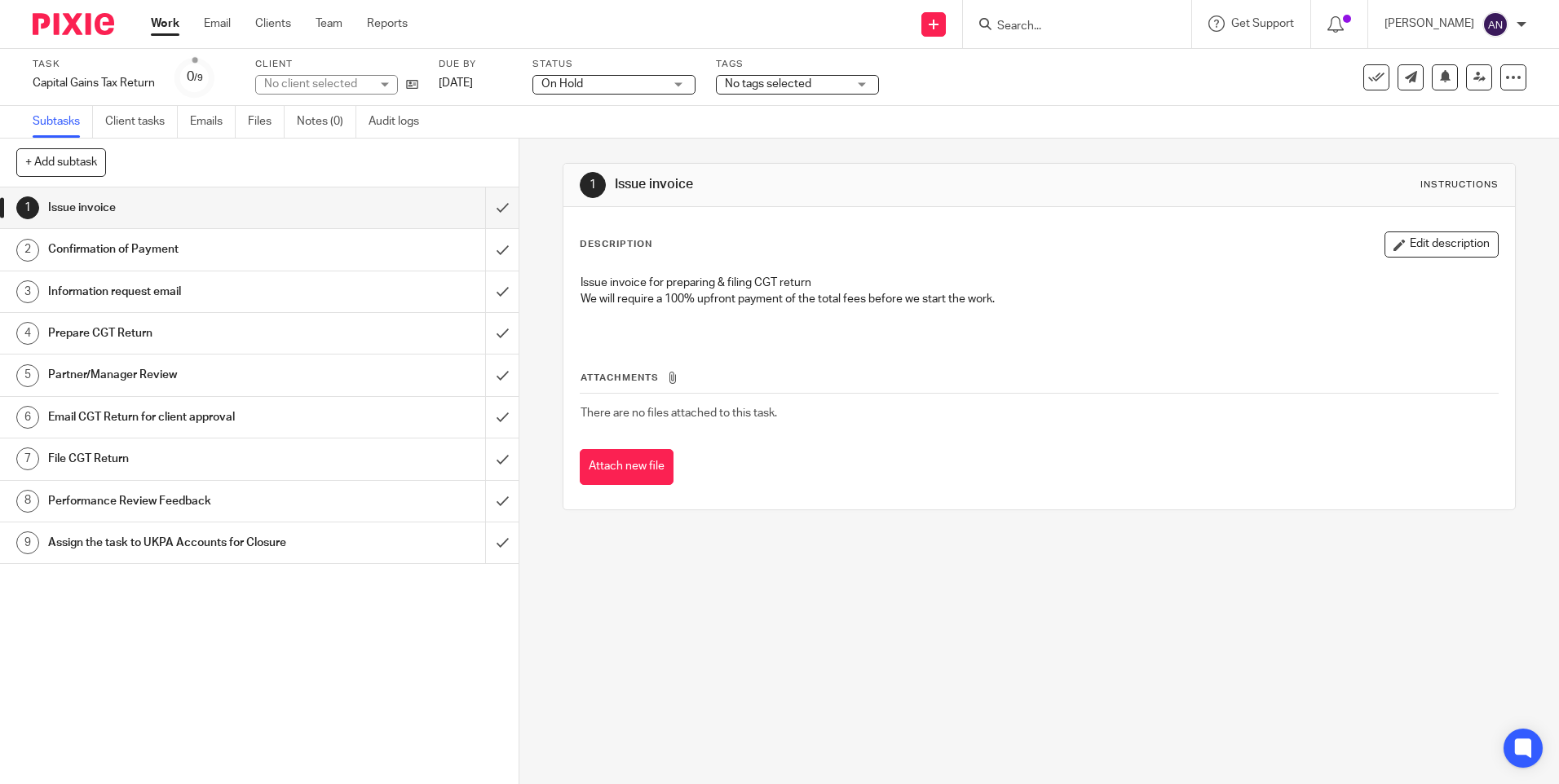
click at [173, 22] on link "Work" at bounding box center [165, 23] width 29 height 16
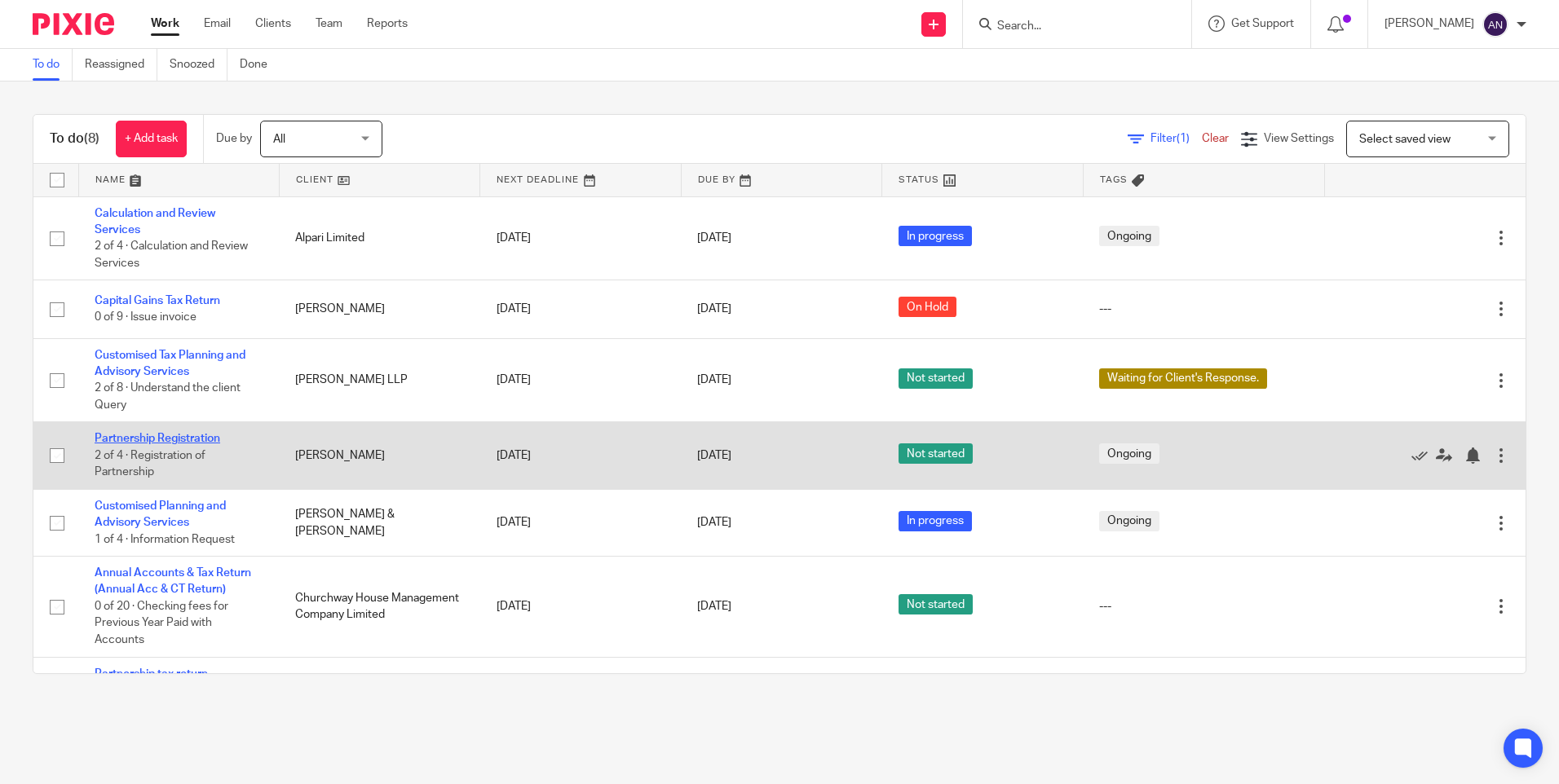
click at [184, 434] on link "Partnership Registration" at bounding box center [157, 438] width 126 height 12
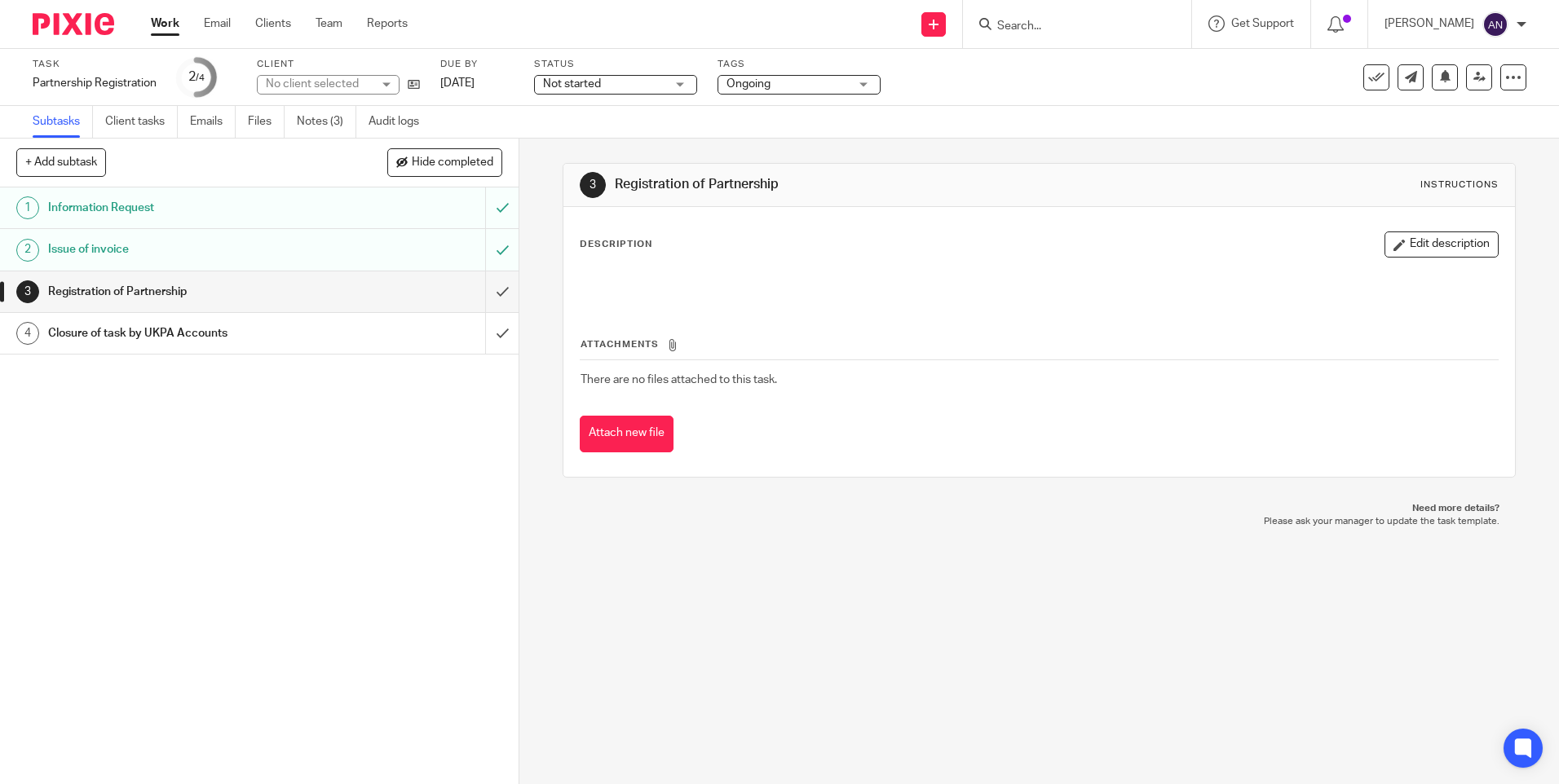
click at [600, 89] on span "Not started" at bounding box center [604, 83] width 122 height 17
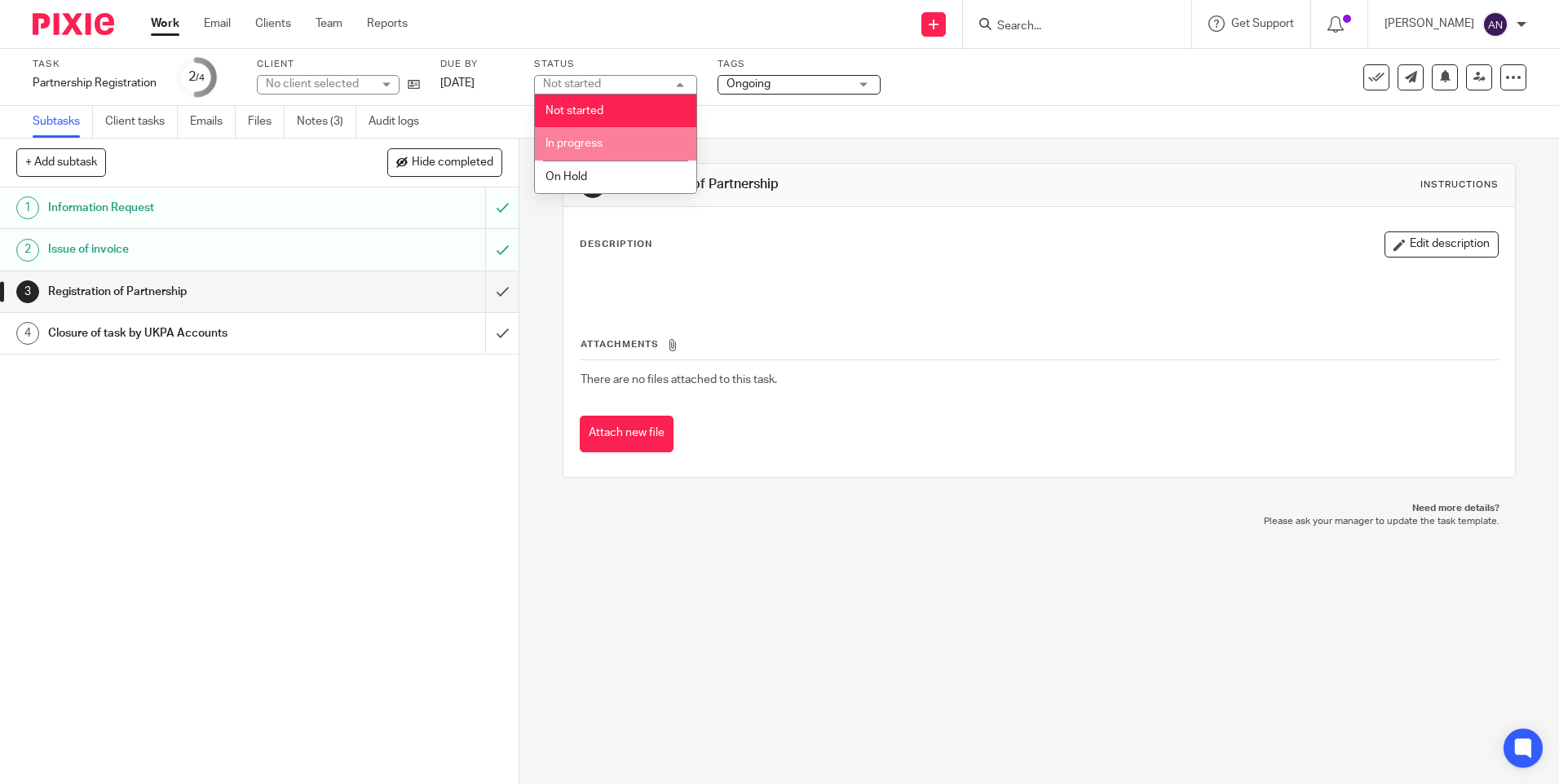
click at [609, 145] on li "In progress" at bounding box center [616, 144] width 162 height 33
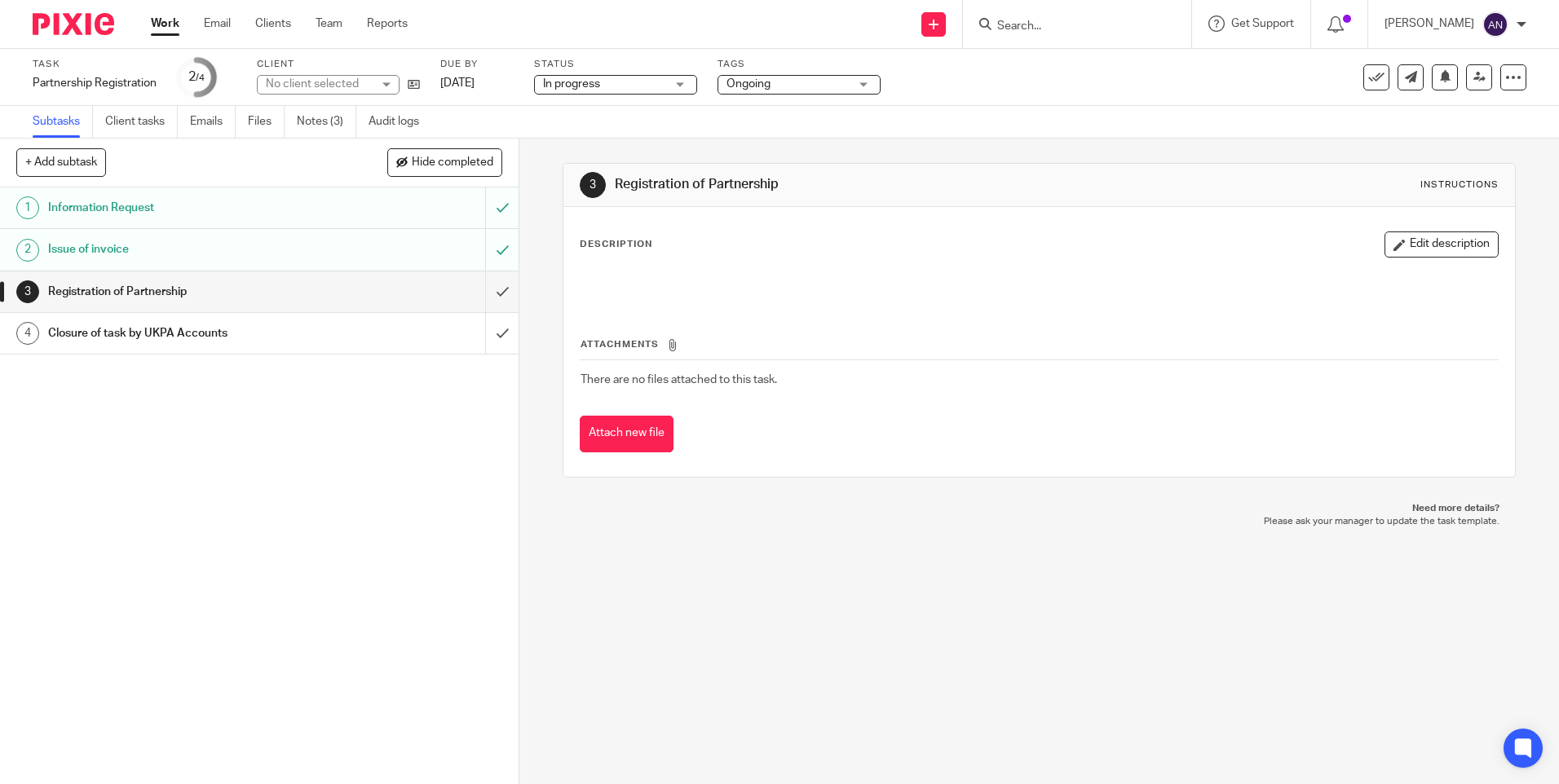
click at [749, 87] on span "Ongoing" at bounding box center [749, 83] width 44 height 12
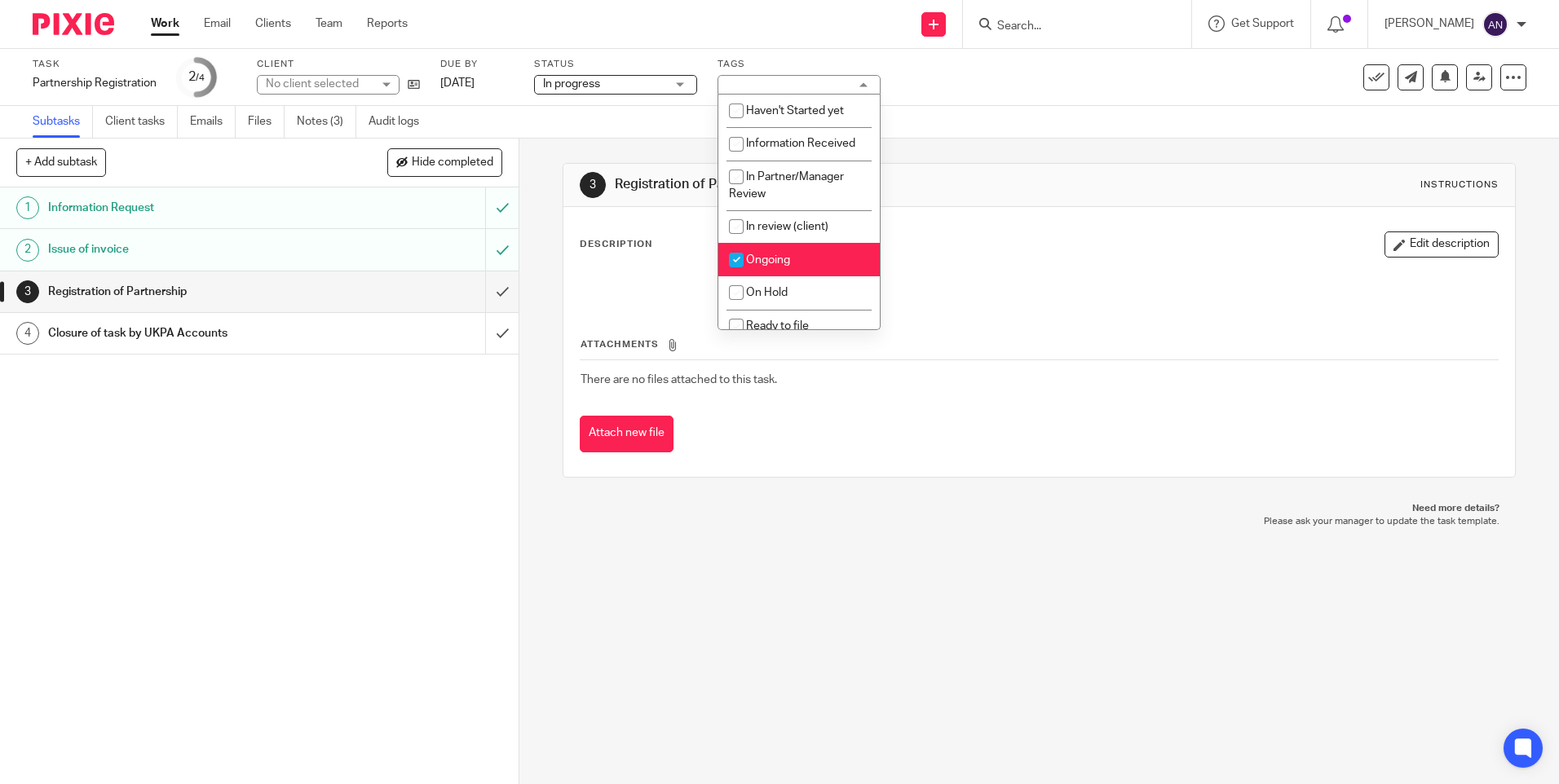
click at [738, 257] on input "checkbox" at bounding box center [736, 260] width 31 height 31
checkbox input "false"
click at [753, 218] on li "In review (client)" at bounding box center [799, 226] width 162 height 33
checkbox input "true"
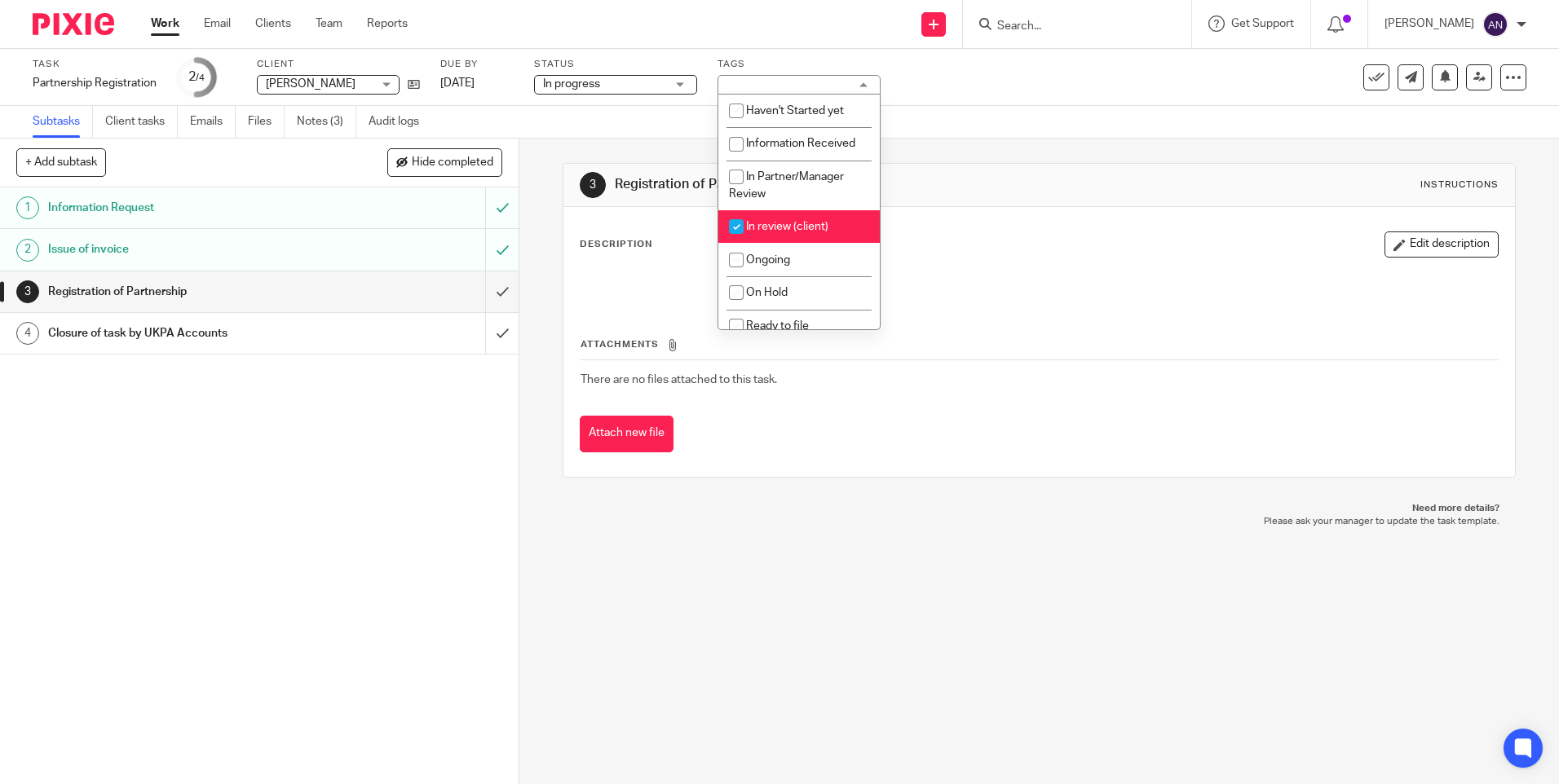
click at [169, 22] on link "Work" at bounding box center [165, 23] width 29 height 16
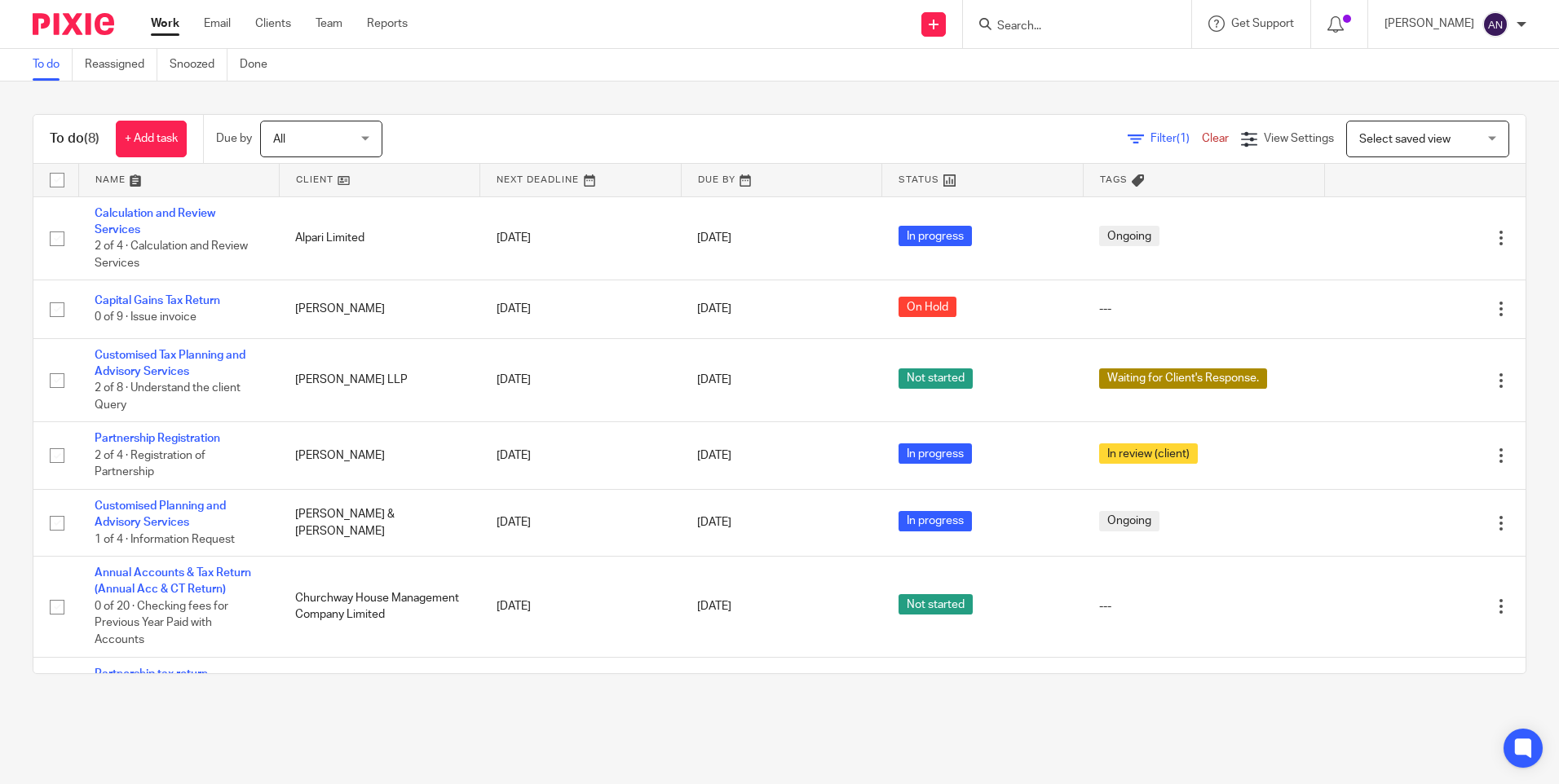
click at [948, 93] on div "To do (8) + Add task Due by All All [DATE] [DATE] This week Next week This mont…" at bounding box center [779, 394] width 1559 height 625
click at [690, 120] on div "To do (8) + Add task Due by All All [DATE] [DATE] This week Next week This mont…" at bounding box center [779, 139] width 1493 height 49
click at [659, 107] on div "To do (8) + Add task Due by All All [DATE] [DATE] This week Next week This mont…" at bounding box center [779, 394] width 1559 height 625
click at [696, 109] on div "To do (8) + Add task Due by All All [DATE] [DATE] This week Next week This mont…" at bounding box center [779, 394] width 1559 height 625
